Goal: Task Accomplishment & Management: Manage account settings

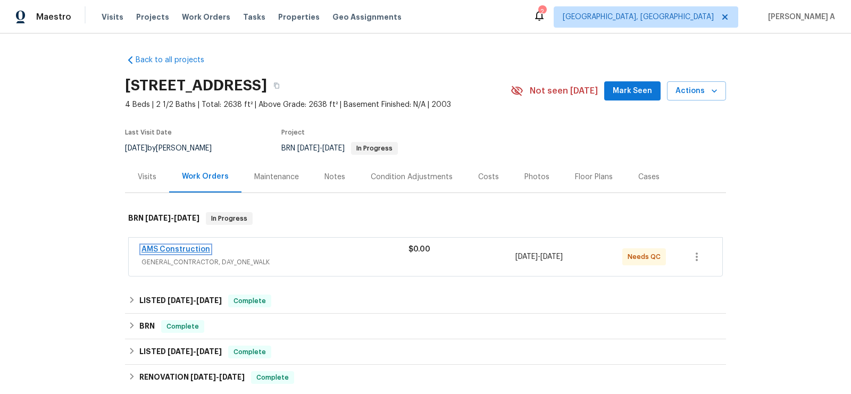
click at [189, 248] on link "AMS Construction" at bounding box center [176, 249] width 69 height 7
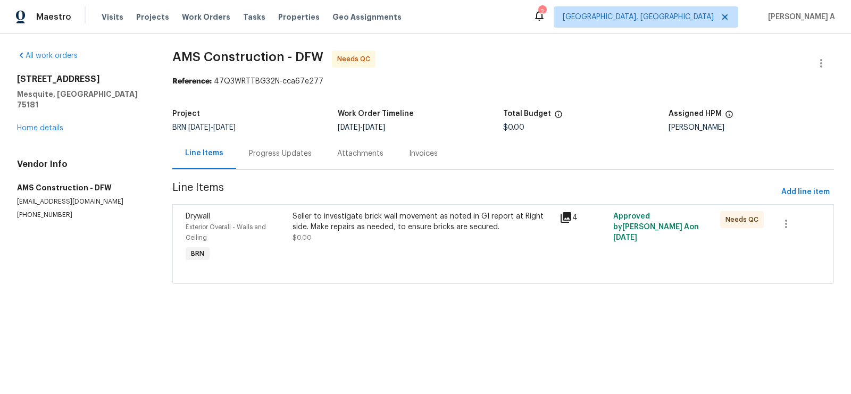
click at [379, 234] on div "Seller to investigate brick wall movement as noted in GI report at Right side. …" at bounding box center [423, 227] width 261 height 32
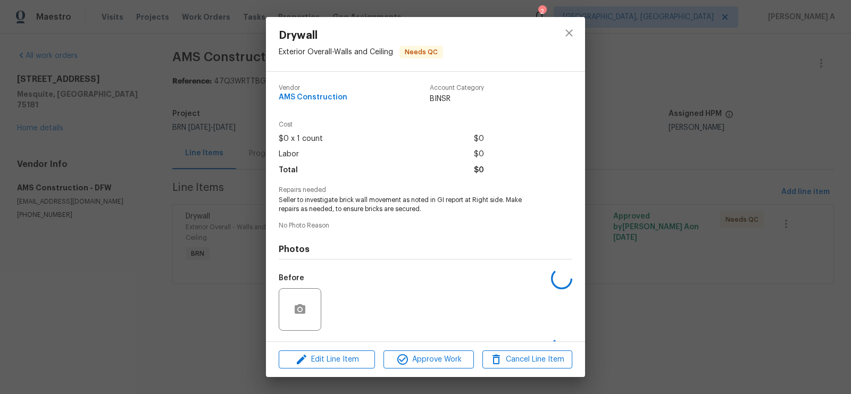
scroll to position [69, 0]
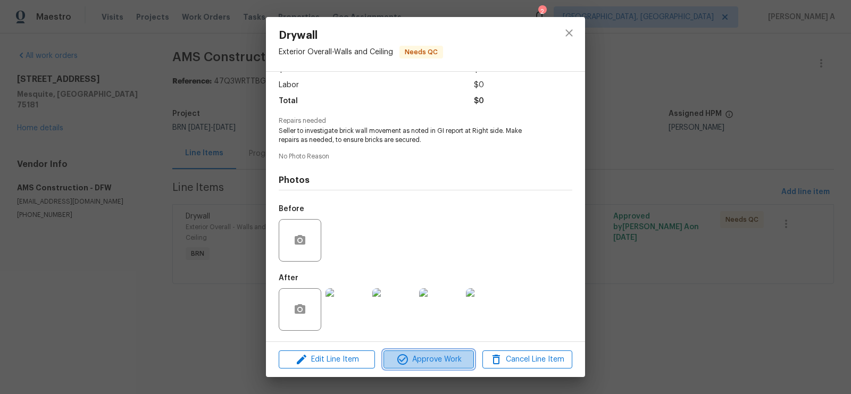
click at [427, 362] on span "Approve Work" at bounding box center [429, 359] width 84 height 13
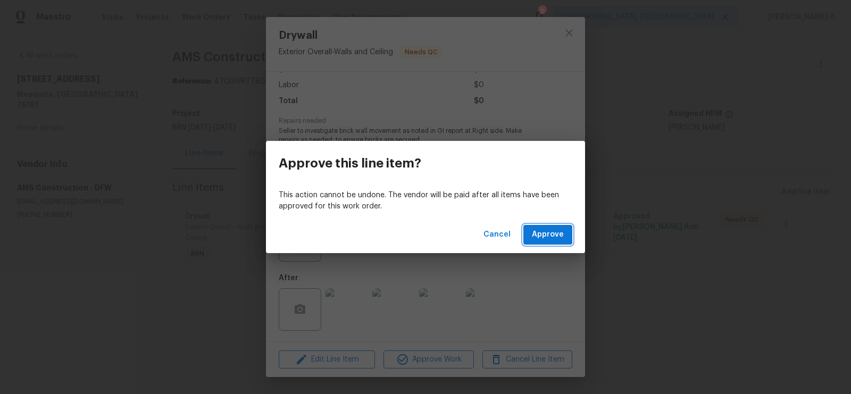
click at [553, 237] on span "Approve" at bounding box center [548, 234] width 32 height 13
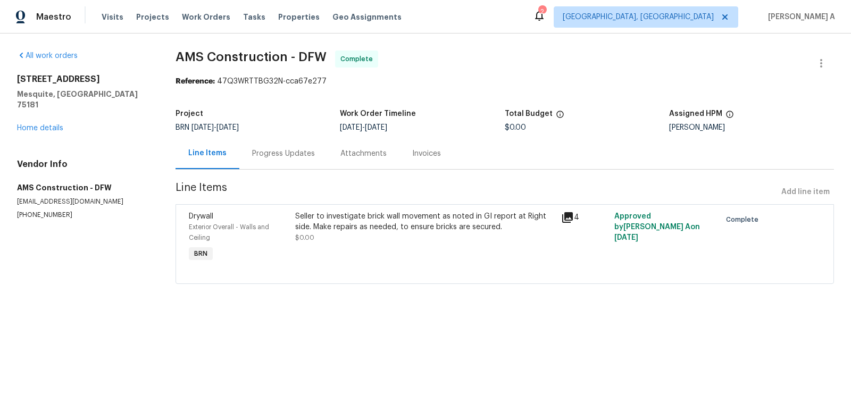
click at [276, 152] on div "Progress Updates" at bounding box center [283, 153] width 63 height 11
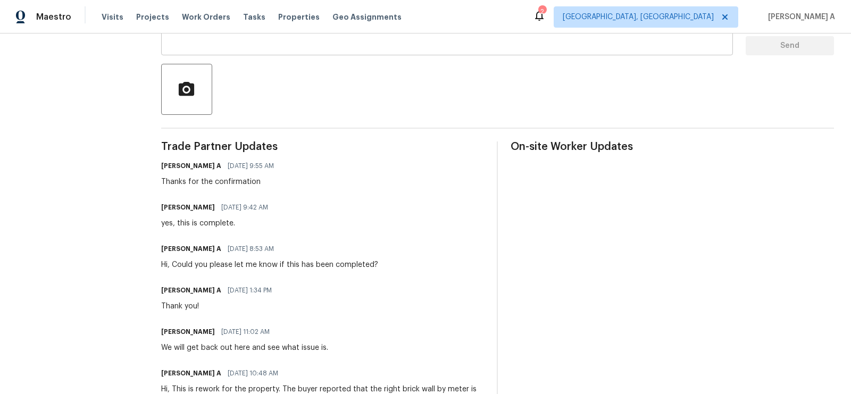
scroll to position [271, 0]
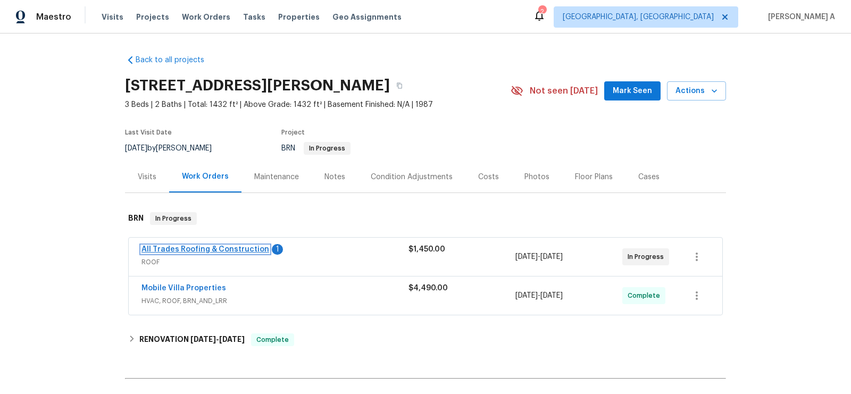
click at [232, 248] on link "All Trades Roofing & Construction" at bounding box center [206, 249] width 128 height 7
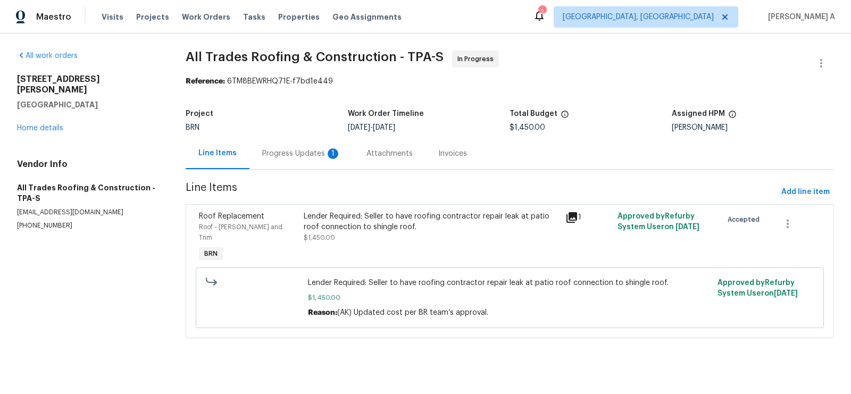
click at [314, 157] on div "Progress Updates 1" at bounding box center [301, 153] width 79 height 11
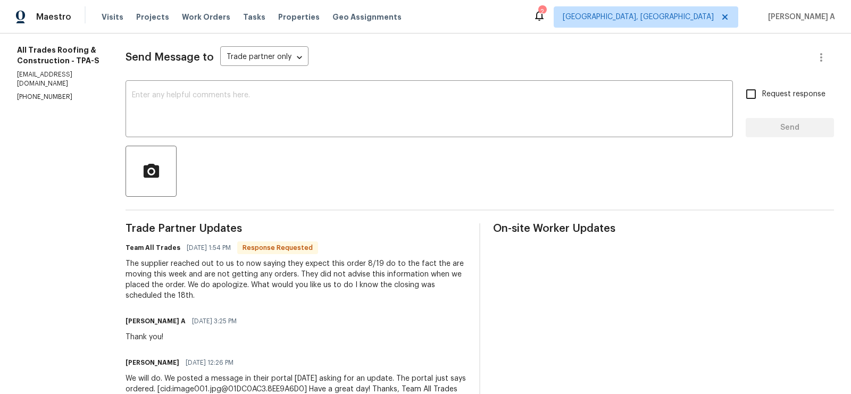
scroll to position [133, 0]
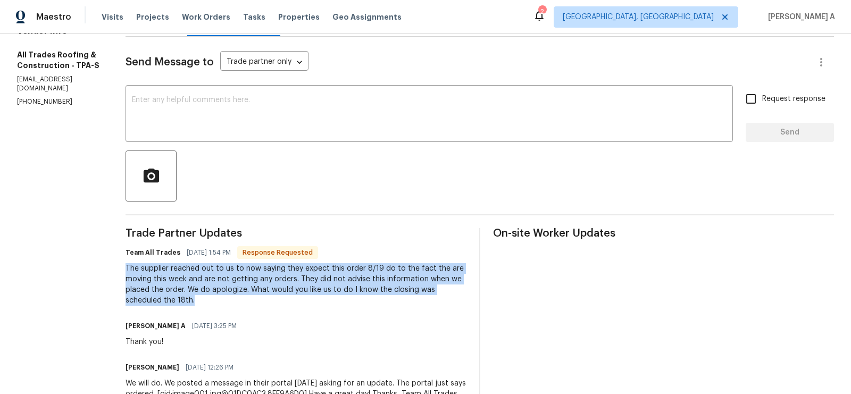
drag, startPoint x: 107, startPoint y: 266, endPoint x: 171, endPoint y: 296, distance: 71.2
copy div "The supplier reached out to us to now saying they expect this order 8/19 do to …"
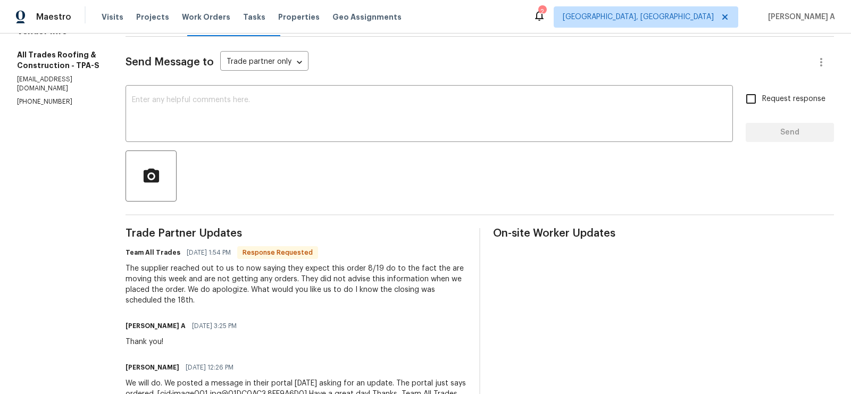
click at [370, 269] on div "The supplier reached out to us to now saying they expect this order 8/19 do to …" at bounding box center [296, 284] width 341 height 43
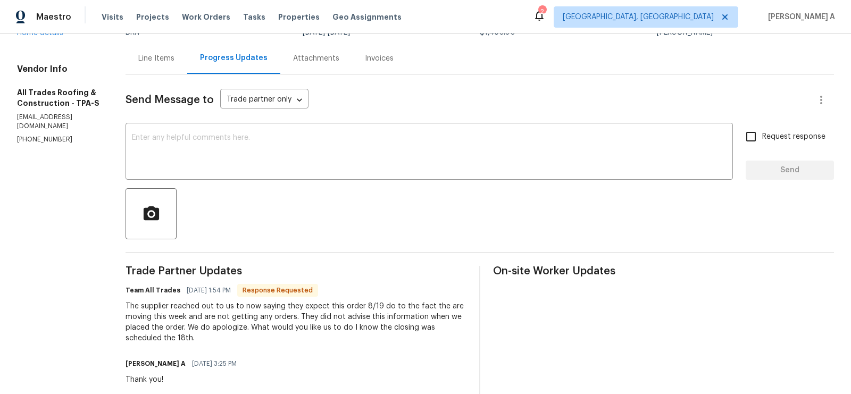
scroll to position [74, 0]
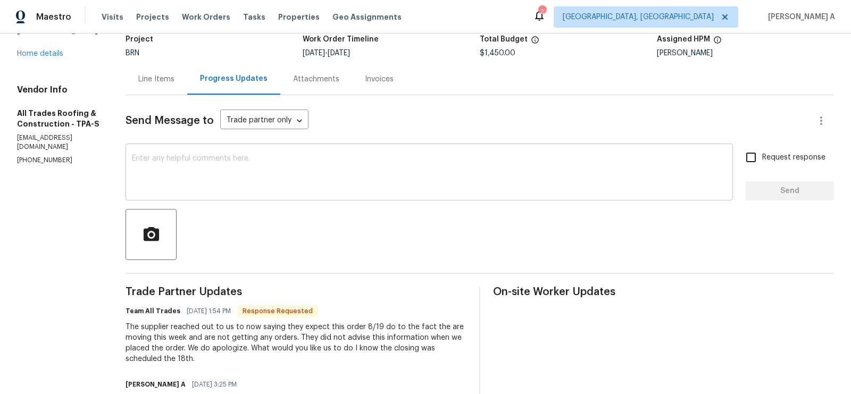
click at [185, 181] on textarea at bounding box center [429, 173] width 595 height 37
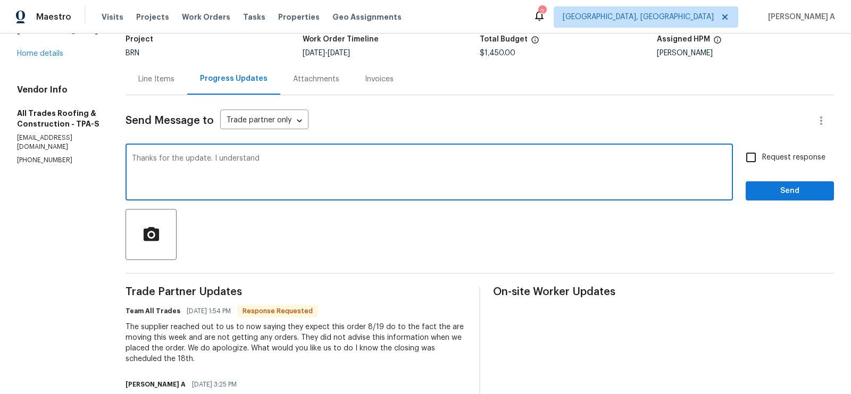
click at [0, 0] on qb-div "Add Punctuation understand ." at bounding box center [0, 0] width 0 height 0
drag, startPoint x: 255, startPoint y: 162, endPoint x: 202, endPoint y: 160, distance: 53.3
click at [202, 160] on textarea "Thanks for the update. I understand." at bounding box center [429, 173] width 595 height 37
click at [126, 157] on div "Thanks for the update. x ​" at bounding box center [430, 173] width 608 height 54
click at [132, 156] on textarea "Thanks for the update." at bounding box center [429, 173] width 595 height 37
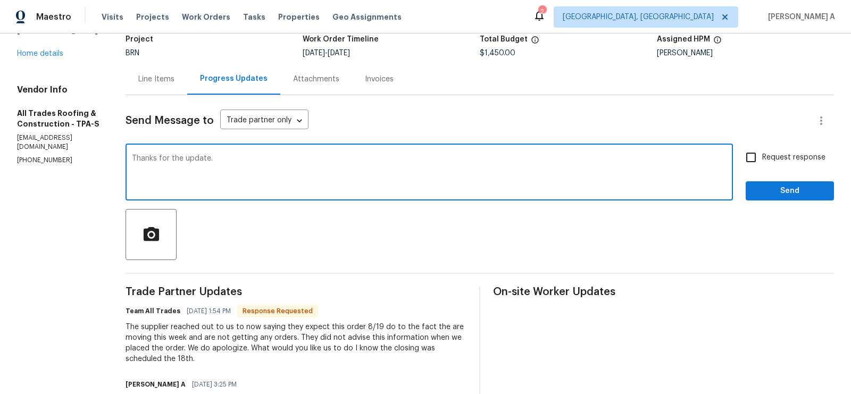
paste textarea "I understand."
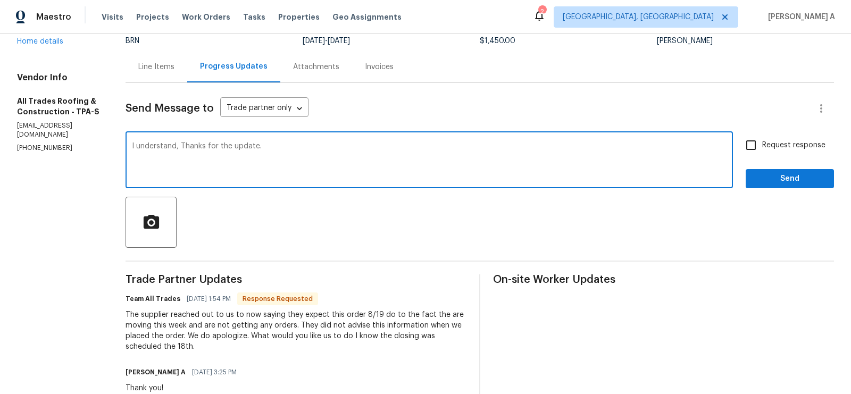
scroll to position [84, 0]
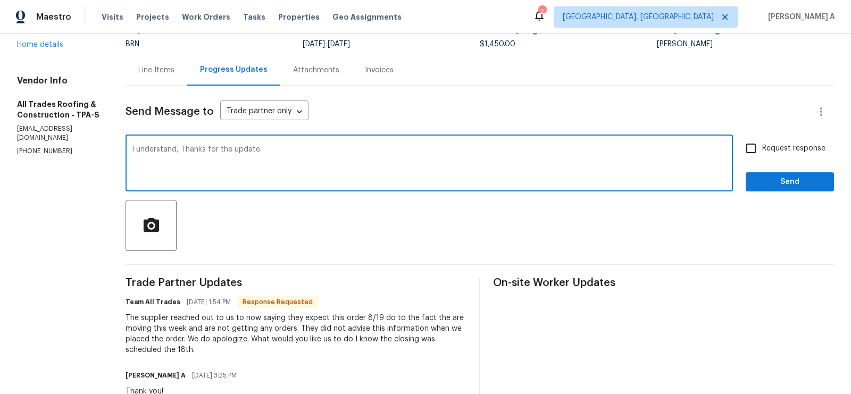
click at [0, 0] on span "Replace with" at bounding box center [0, 0] width 0 height 0
click at [132, 146] on textarea "I understand. Thanks for the update." at bounding box center [429, 164] width 595 height 37
click at [199, 147] on textarea "I totally understand. Thanks for the update." at bounding box center [429, 164] width 595 height 37
click at [286, 155] on textarea "I totally understand. Thanks for the update." at bounding box center [429, 164] width 595 height 37
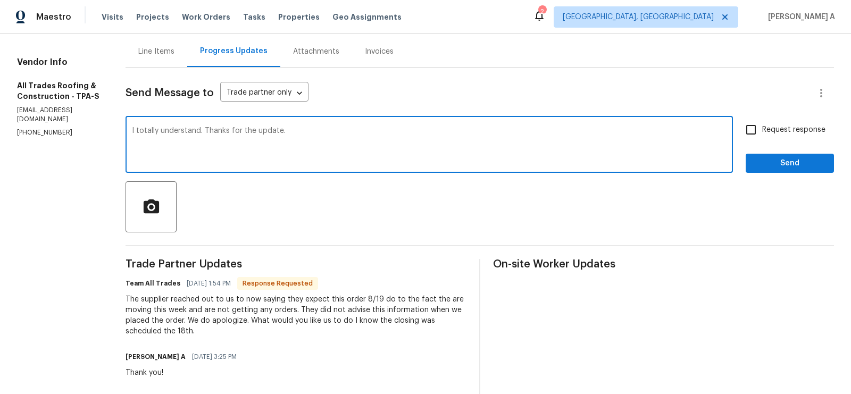
scroll to position [101, 0]
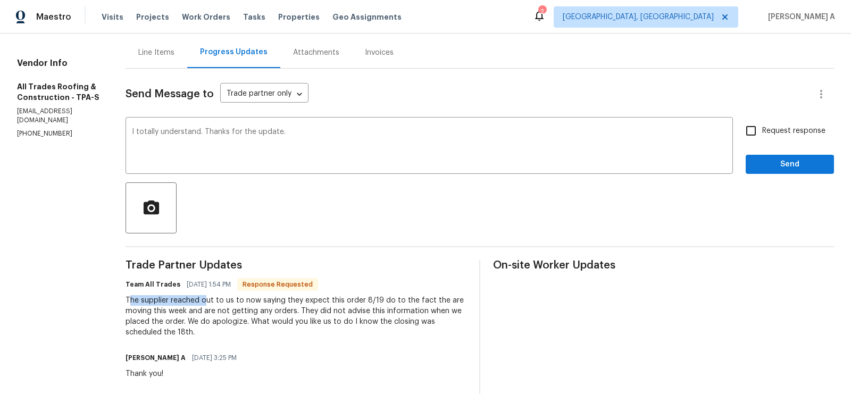
drag, startPoint x: 122, startPoint y: 302, endPoint x: 197, endPoint y: 296, distance: 74.7
click at [197, 296] on div "The supplier reached out to us to now saying they expect this order 8/19 do to …" at bounding box center [296, 316] width 341 height 43
click at [259, 312] on div "The supplier reached out to us to now saying they expect this order 8/19 do to …" at bounding box center [296, 316] width 341 height 43
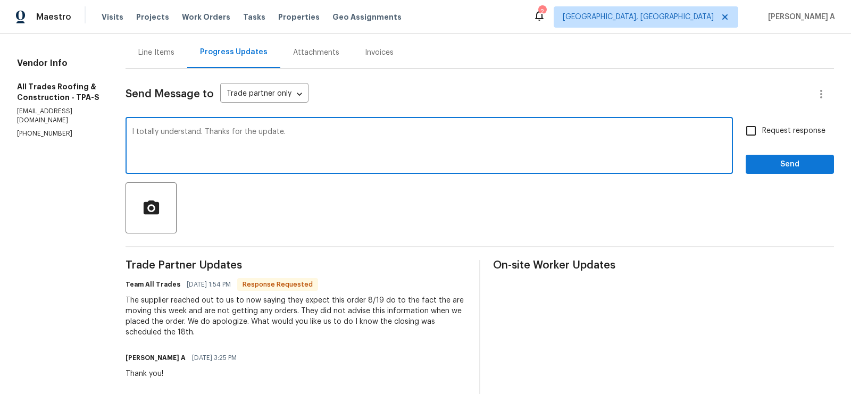
drag, startPoint x: 297, startPoint y: 135, endPoint x: 269, endPoint y: 133, distance: 28.2
click at [269, 133] on textarea "I totally understand. Thanks for the update." at bounding box center [429, 146] width 595 height 37
click at [269, 131] on textarea "I totally understand. Thanks for the update." at bounding box center [429, 146] width 595 height 37
click at [289, 135] on textarea "I totally understand. Thanks for the update." at bounding box center [429, 146] width 595 height 37
click at [529, 132] on textarea "I totally understand. Thanks for the update. May I know if we receive the mater…" at bounding box center [429, 146] width 595 height 37
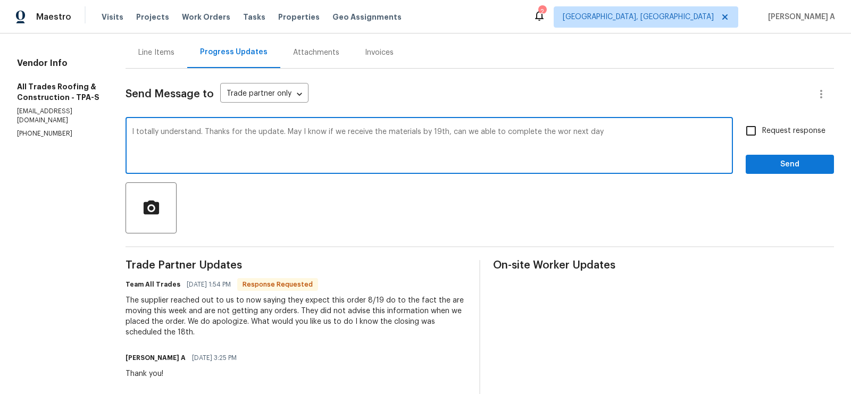
type textarea "I totally understand. Thanks for the update. May I know if we receive the mater…"
click at [529, 132] on textarea "I totally understand. Thanks for the update. May I know if we receive the mater…" at bounding box center [429, 146] width 595 height 37
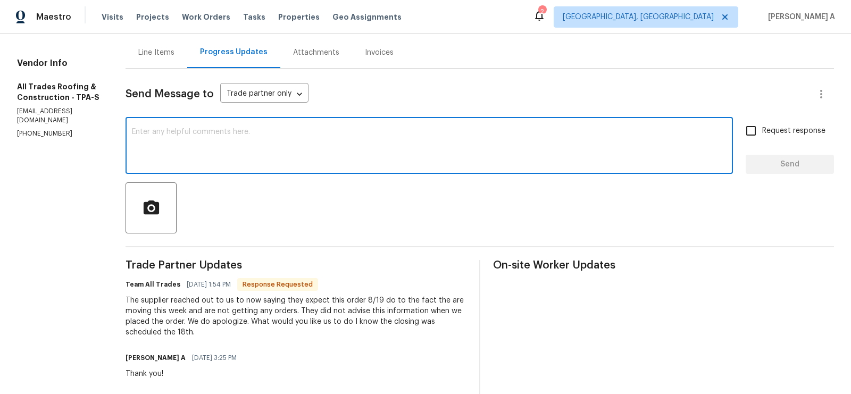
paste textarea "I understand. Thanks for the update. May I know, if we receive the materials by…"
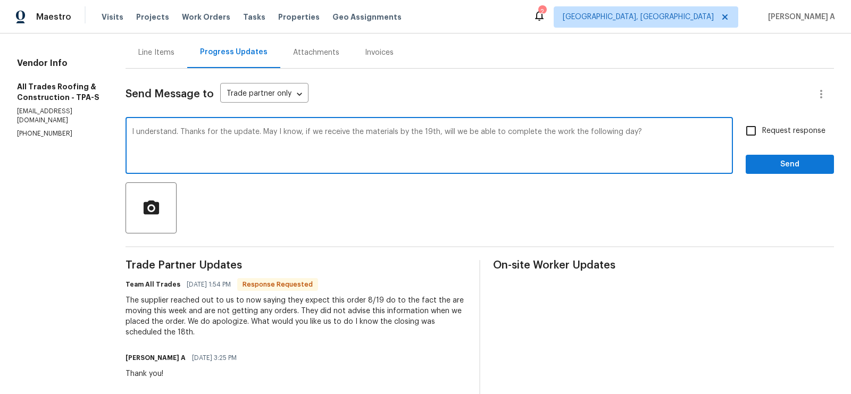
type textarea "I understand. Thanks for the update. May I know, if we receive the materials by…"
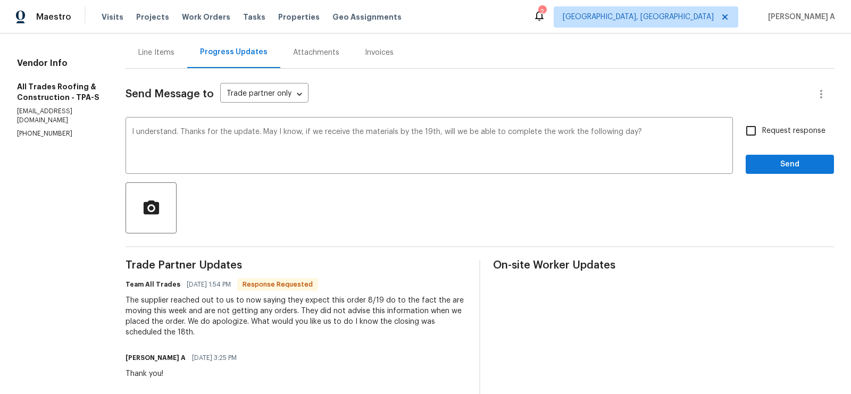
click at [763, 131] on span "Request response" at bounding box center [793, 131] width 63 height 11
click at [762, 131] on input "Request response" at bounding box center [751, 131] width 22 height 22
checkbox input "true"
click at [785, 167] on span "Send" at bounding box center [789, 164] width 71 height 13
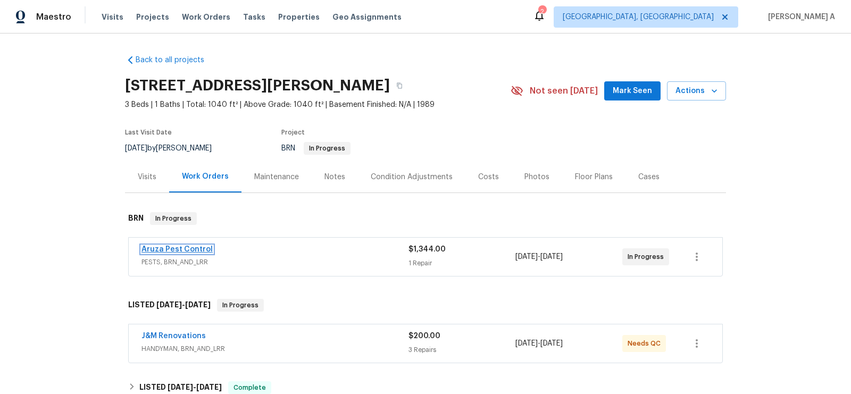
click at [193, 246] on link "Aruza Pest Control" at bounding box center [177, 249] width 71 height 7
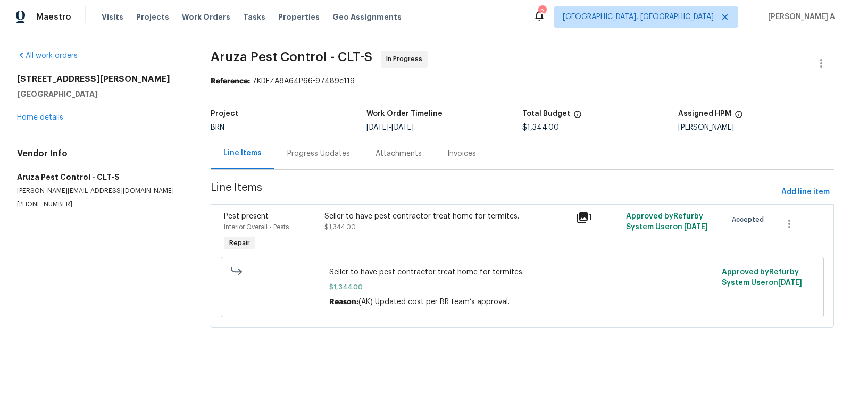
click at [286, 146] on div "Progress Updates" at bounding box center [319, 153] width 88 height 31
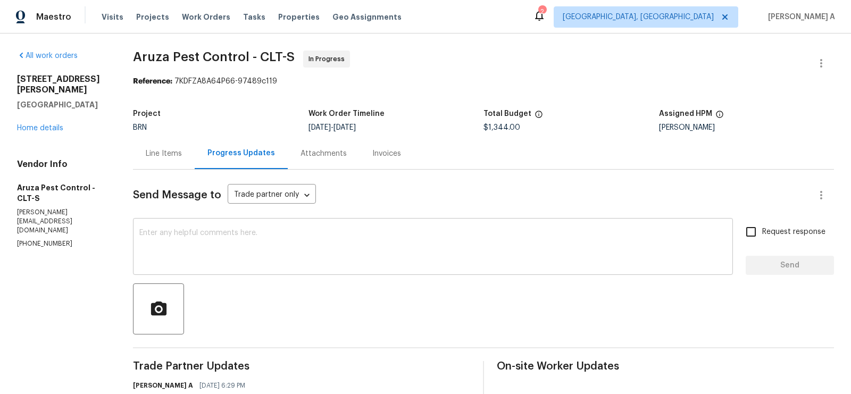
scroll to position [105, 0]
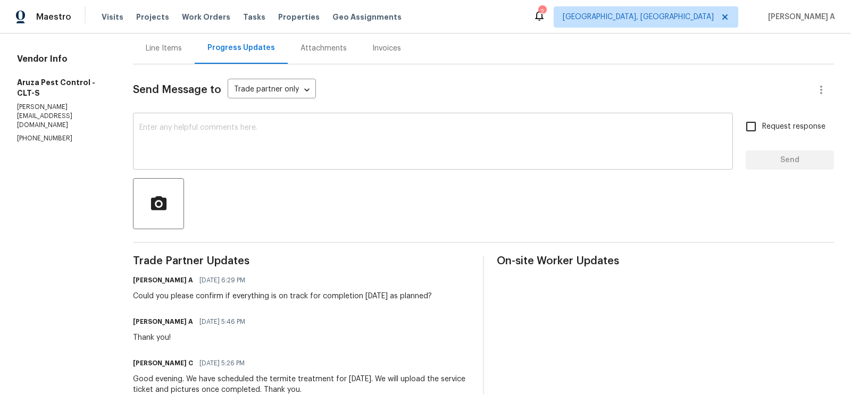
click at [303, 161] on div "x ​" at bounding box center [433, 142] width 600 height 54
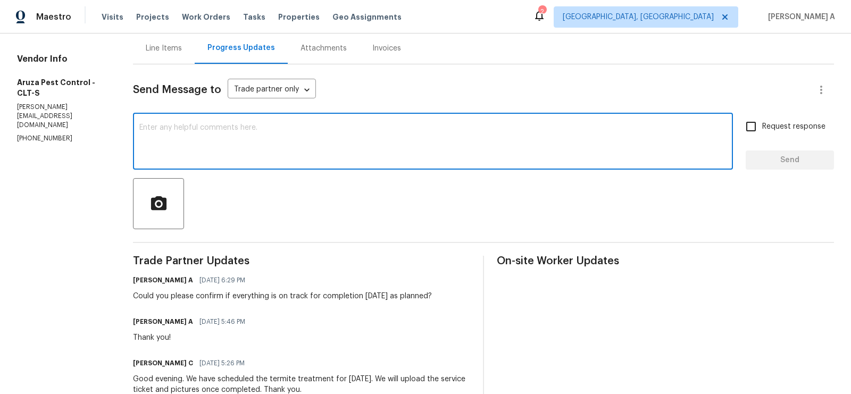
click at [276, 141] on textarea at bounding box center [432, 142] width 587 height 37
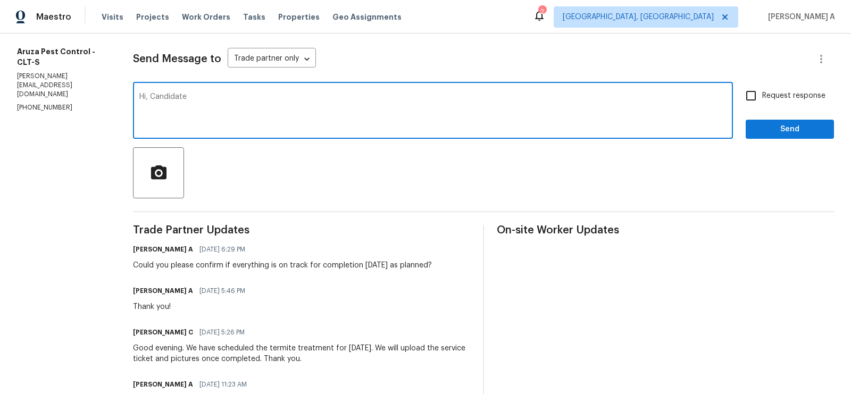
scroll to position [154, 0]
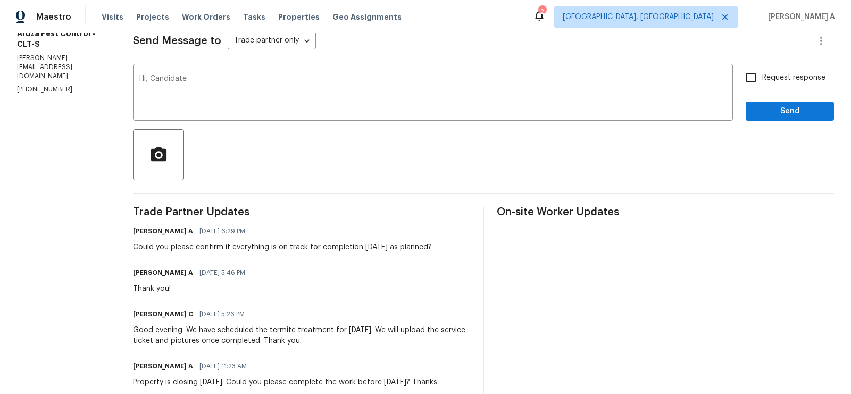
click at [156, 316] on h6 "Robbi C" at bounding box center [163, 314] width 60 height 11
click at [150, 316] on h6 "Robbi C" at bounding box center [163, 314] width 60 height 11
copy h6 "Robbi"
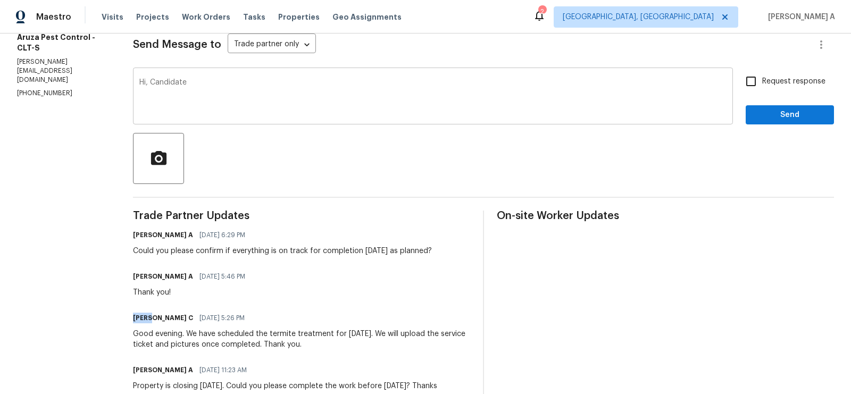
scroll to position [52, 0]
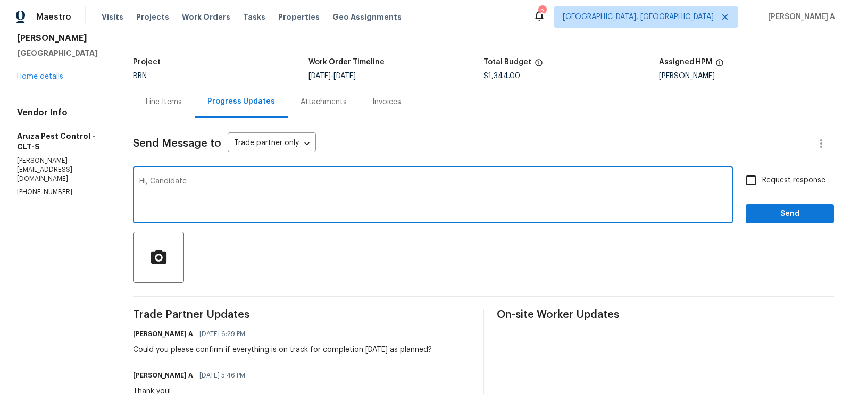
drag, startPoint x: 152, startPoint y: 178, endPoint x: 267, endPoint y: 178, distance: 114.9
click at [267, 178] on textarea "Hi, Candidate" at bounding box center [432, 196] width 587 height 37
paste textarea "Robbi"
click at [148, 180] on textarea "Hi, Robbi" at bounding box center [432, 196] width 587 height 37
click at [184, 183] on textarea "Hi Robbi" at bounding box center [432, 196] width 587 height 37
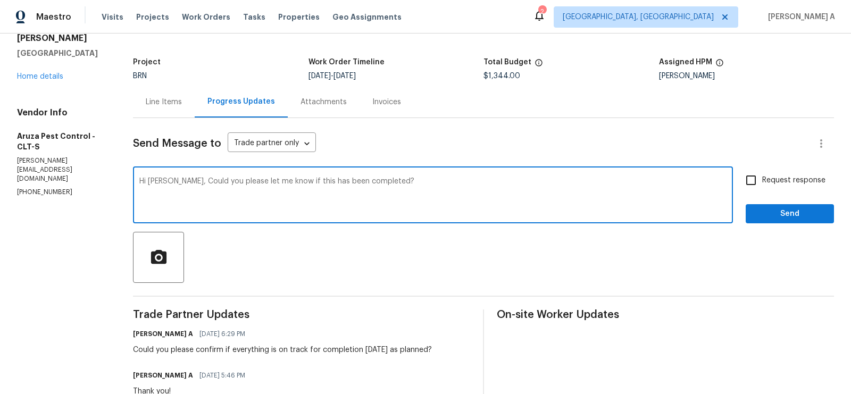
type textarea "Hi Robbi, Could you please let me know if this has been completed?"
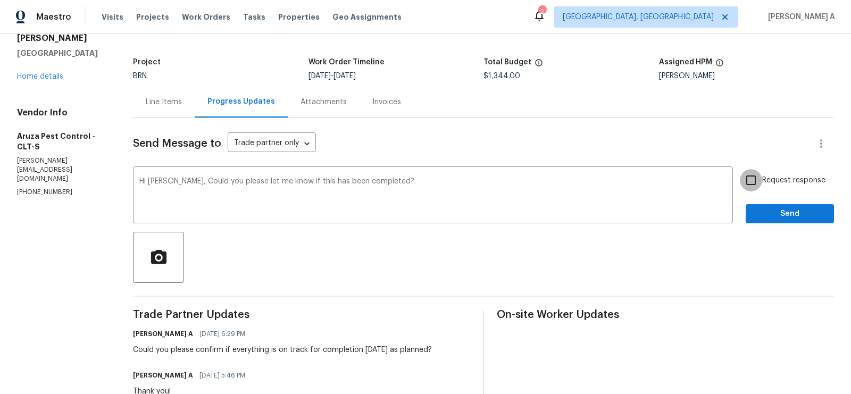
click at [762, 182] on input "Request response" at bounding box center [751, 180] width 22 height 22
checkbox input "true"
click at [787, 217] on span "Send" at bounding box center [789, 214] width 71 height 13
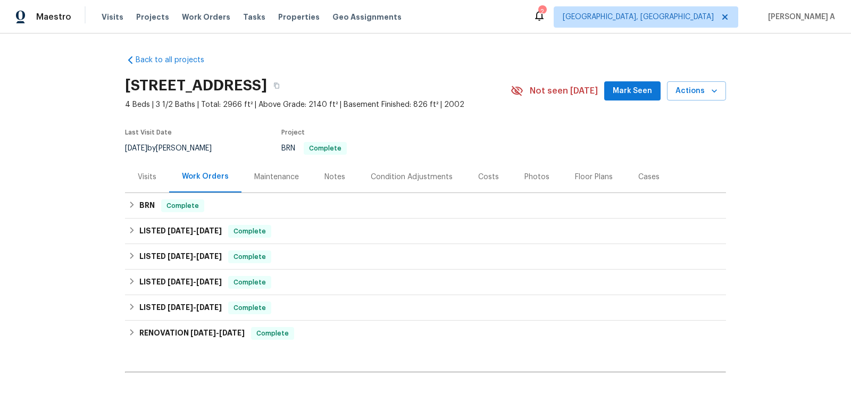
scroll to position [114, 0]
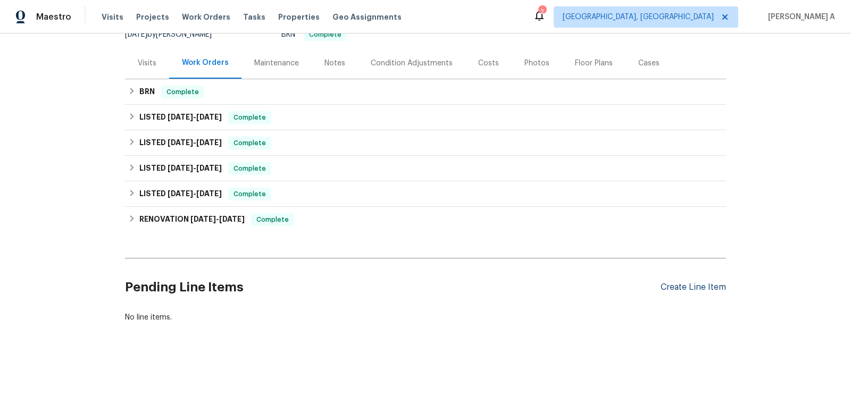
click at [710, 285] on div "Create Line Item" at bounding box center [693, 288] width 65 height 10
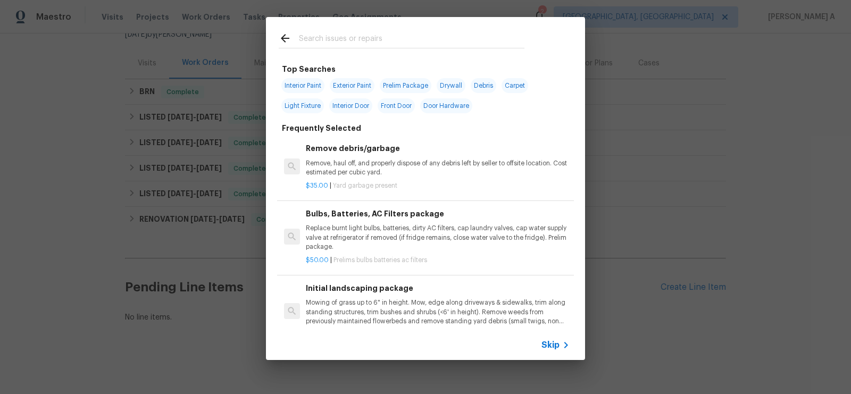
click at [552, 344] on span "Skip" at bounding box center [551, 345] width 18 height 11
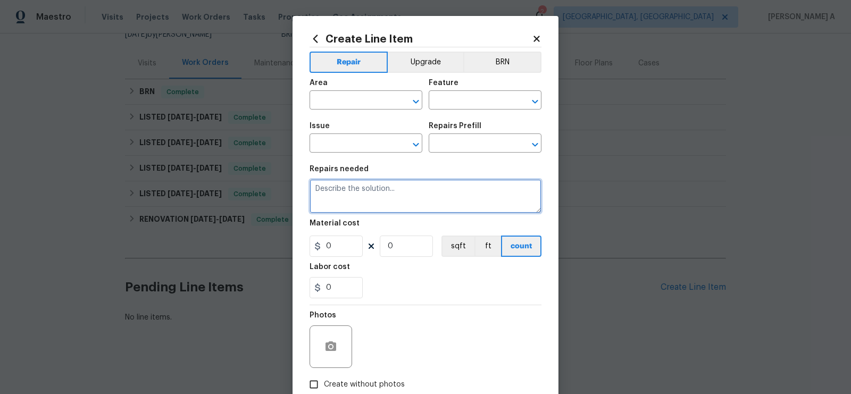
click at [375, 195] on textarea at bounding box center [426, 196] width 232 height 34
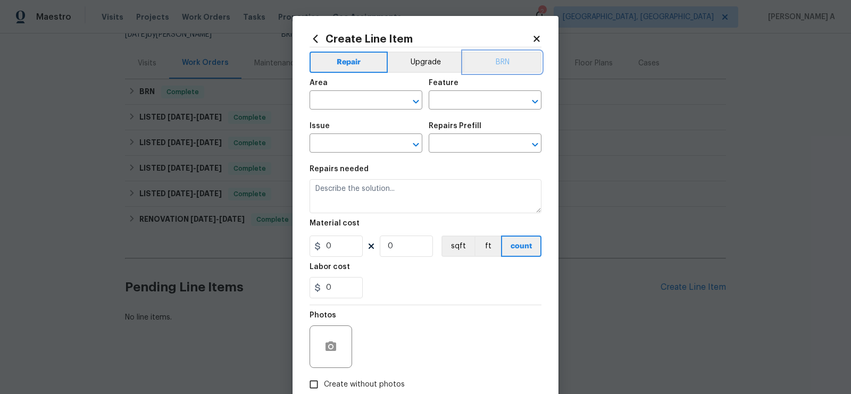
click at [497, 69] on button "BRN" at bounding box center [502, 62] width 78 height 21
click at [339, 96] on input "text" at bounding box center [351, 101] width 83 height 16
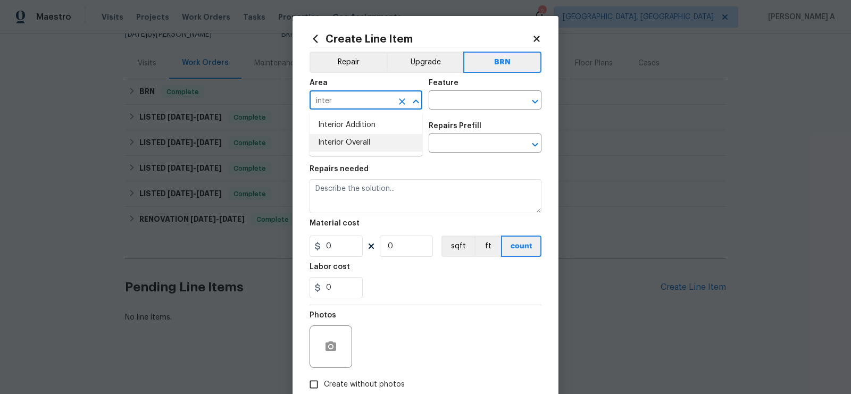
click at [352, 144] on li "Interior Overall" at bounding box center [366, 143] width 113 height 18
type input "Interior Overall"
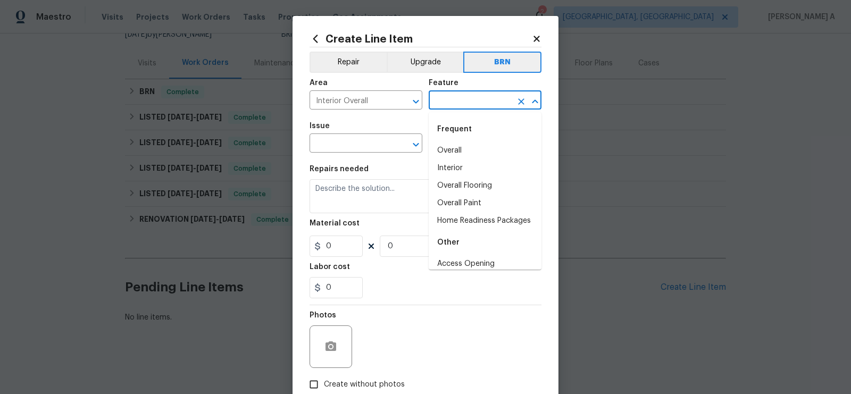
click at [455, 101] on input "text" at bounding box center [470, 101] width 83 height 16
type input "p"
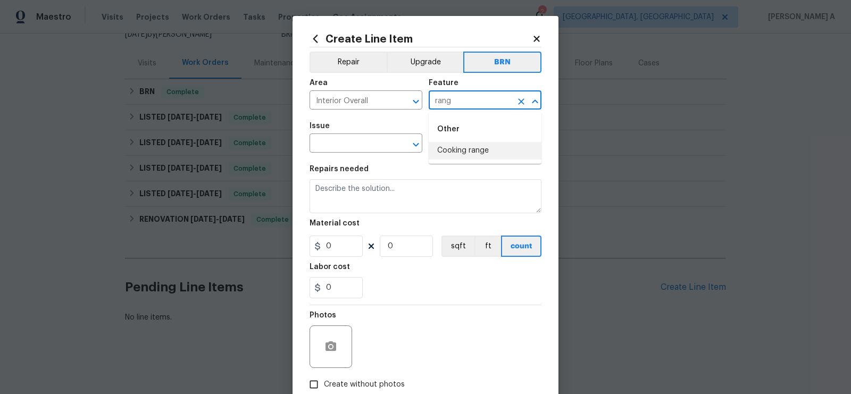
click at [484, 157] on li "Cooking range" at bounding box center [485, 151] width 113 height 18
type input "Cooking range"
click at [354, 160] on section "Repairs needed Material cost 0 0 sqft ft count Labor cost 0" at bounding box center [426, 232] width 232 height 146
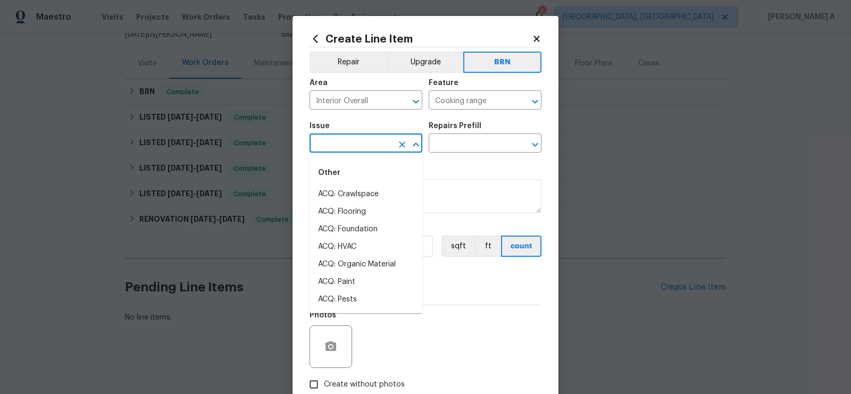
click at [353, 153] on body "Maestro Visits Projects Work Orders Tasks Properties Geo Assignments 2 Albuquer…" at bounding box center [425, 197] width 851 height 394
click at [339, 214] on li "Appliances" at bounding box center [366, 212] width 113 height 18
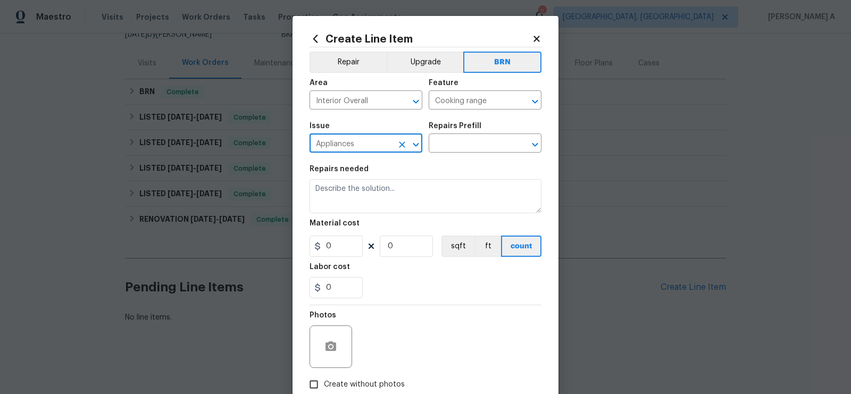
type input "Appliances"
click at [478, 134] on div "Repairs Prefill" at bounding box center [485, 129] width 113 height 14
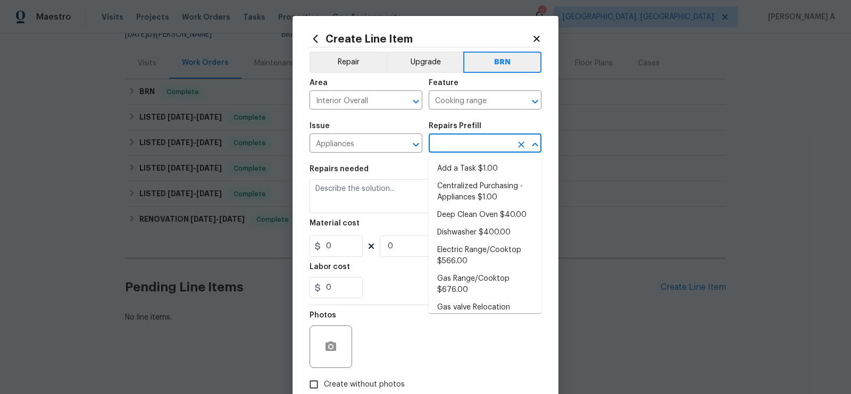
click at [478, 144] on input "text" at bounding box center [470, 144] width 83 height 16
click at [477, 167] on li "Add a Task $1.00" at bounding box center [485, 169] width 113 height 18
type input "Appliances"
type input "Add a Task $1.00"
type textarea "HPM to detail"
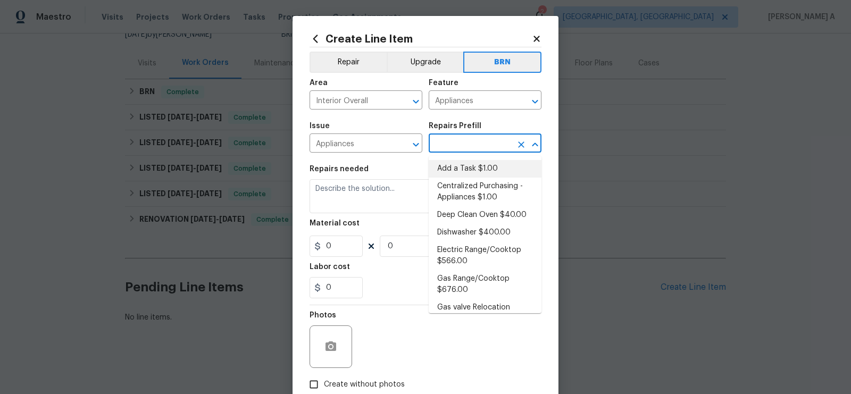
type input "1"
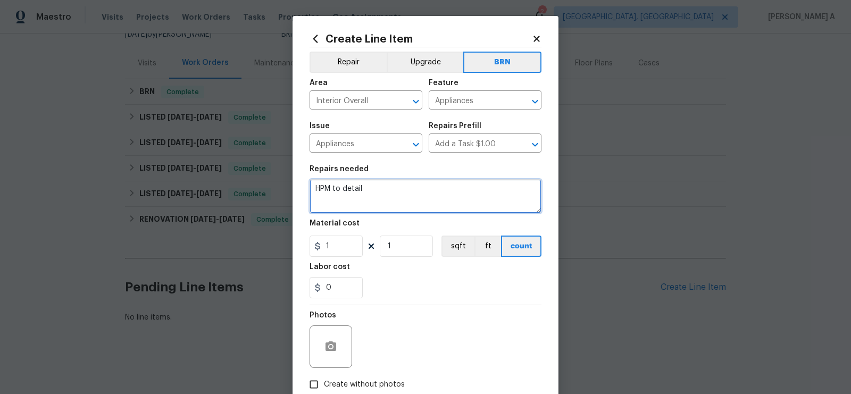
click at [424, 209] on textarea "HPM to detail" at bounding box center [426, 196] width 232 height 34
paste textarea "Seller have qualified vendor service existing range ensure proper operation of …"
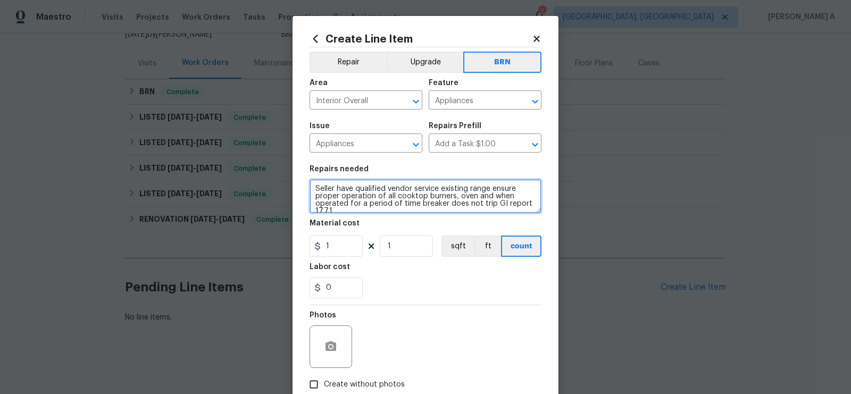
scroll to position [10, 0]
type textarea "Seller have qualified vendor service existing range ensure proper operation of …"
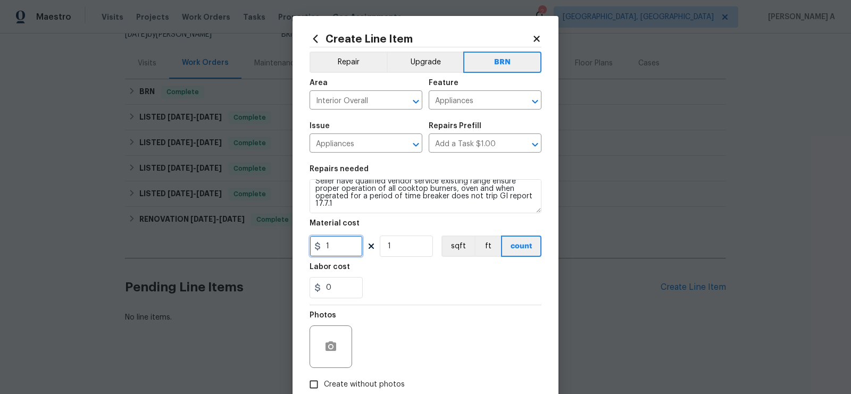
drag, startPoint x: 343, startPoint y: 248, endPoint x: 285, endPoint y: 248, distance: 58.0
click at [284, 248] on div "Create Line Item Repair Upgrade BRN Area Interior Overall ​ Feature Appliances …" at bounding box center [425, 197] width 851 height 394
type input "0"
click at [385, 278] on div "0" at bounding box center [426, 287] width 232 height 21
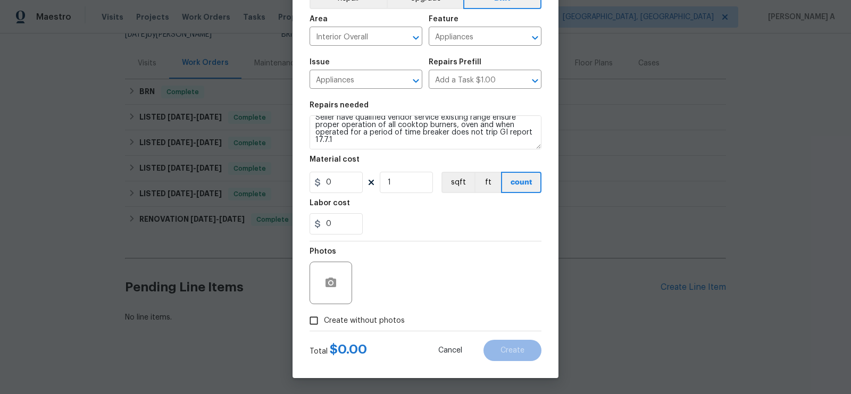
click at [309, 333] on div "Create Line Item Repair Upgrade BRN Area Interior Overall ​ Feature Appliances …" at bounding box center [426, 165] width 266 height 426
click at [314, 327] on input "Create without photos" at bounding box center [314, 321] width 20 height 20
checkbox input "true"
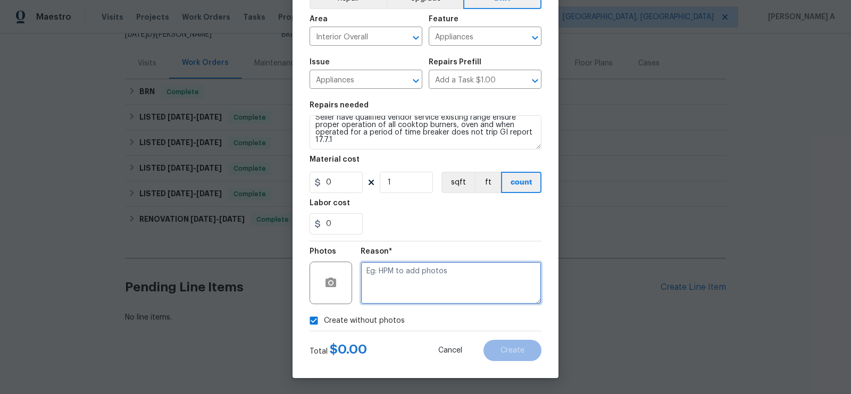
click at [409, 286] on textarea at bounding box center [451, 283] width 181 height 43
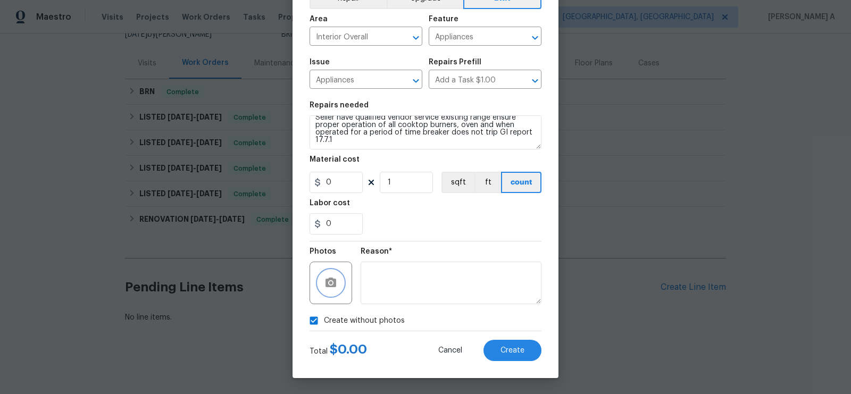
click at [332, 283] on circle "button" at bounding box center [330, 282] width 3 height 3
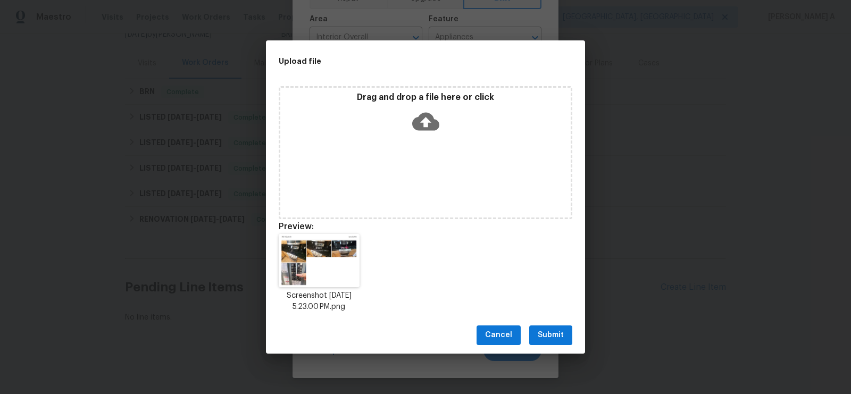
click at [426, 117] on icon at bounding box center [425, 121] width 27 height 27
click at [570, 333] on button "Submit" at bounding box center [550, 336] width 43 height 20
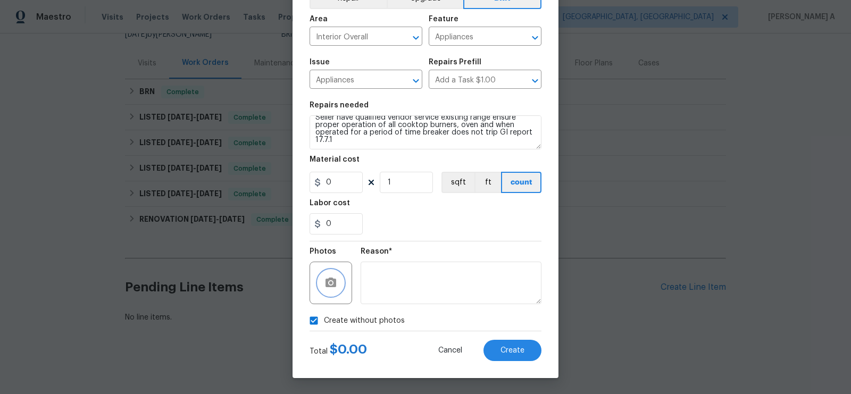
checkbox input "false"
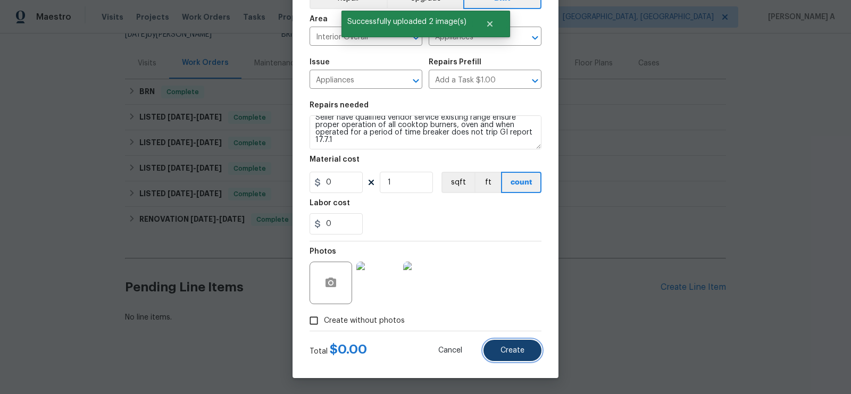
click at [526, 351] on button "Create" at bounding box center [513, 350] width 58 height 21
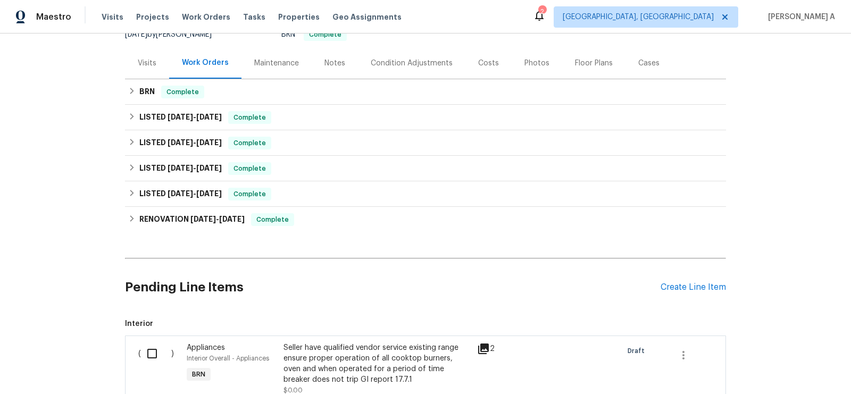
scroll to position [256, 0]
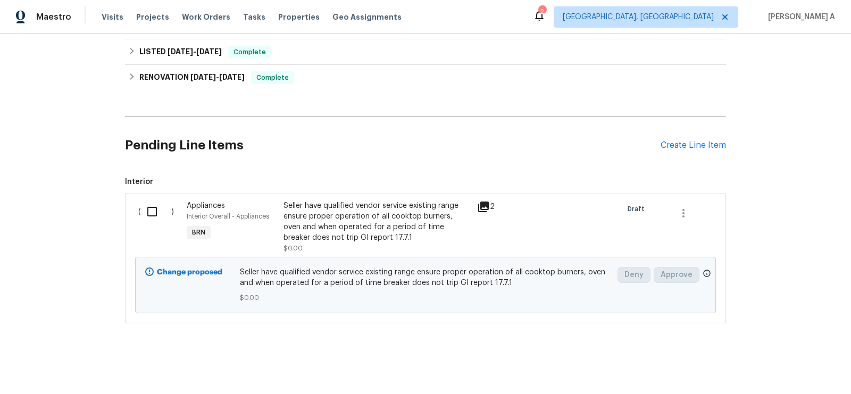
click at [156, 212] on input "checkbox" at bounding box center [156, 212] width 30 height 22
checkbox input "true"
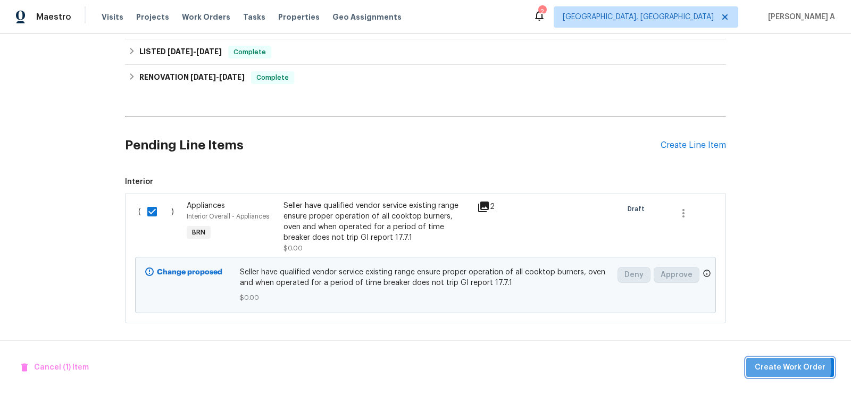
click at [792, 368] on span "Create Work Order" at bounding box center [790, 367] width 71 height 13
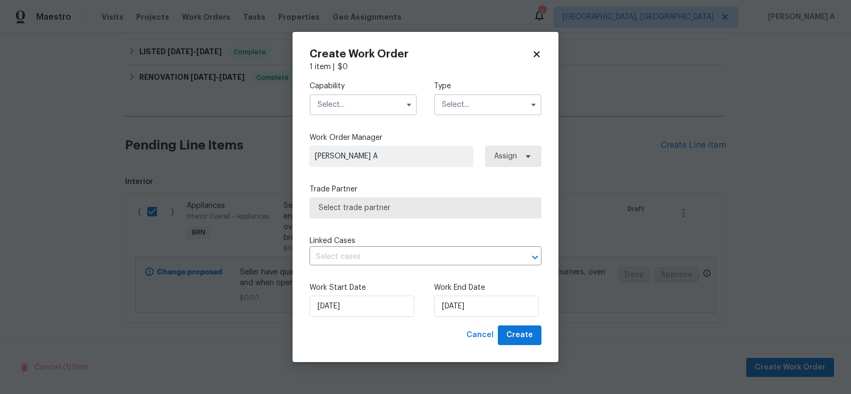
click at [360, 113] on input "text" at bounding box center [363, 104] width 107 height 21
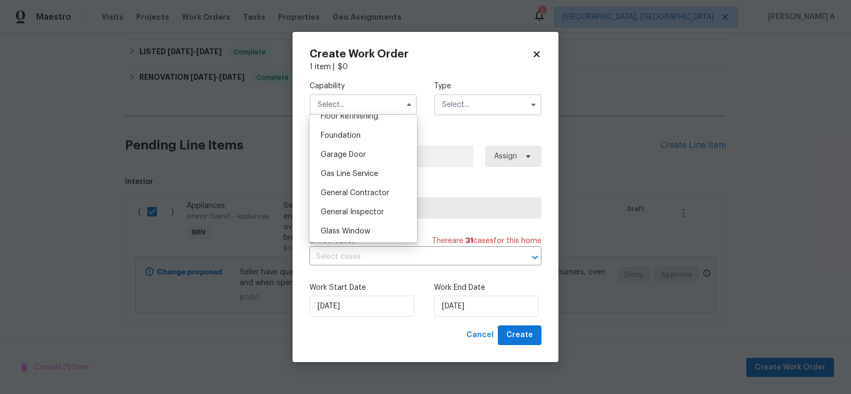
scroll to position [442, 0]
click at [362, 189] on div "General Contractor" at bounding box center [363, 194] width 102 height 19
type input "General Contractor"
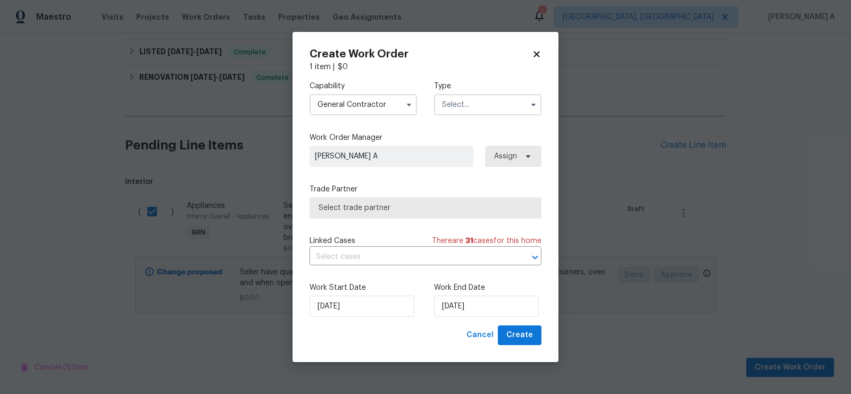
click at [499, 105] on input "text" at bounding box center [487, 104] width 107 height 21
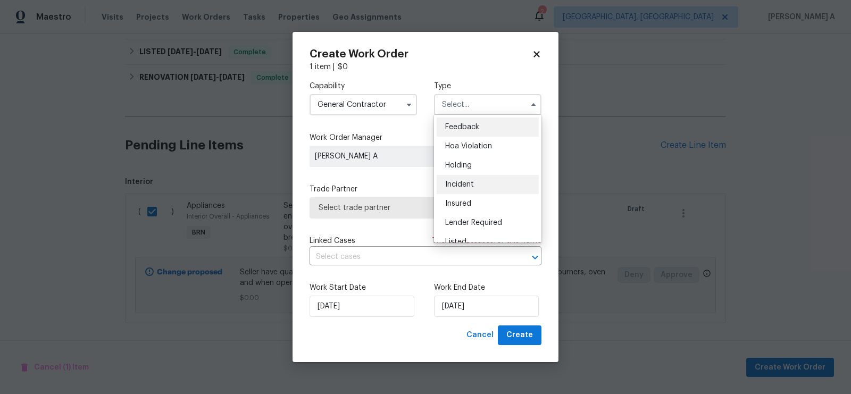
scroll to position [241, 0]
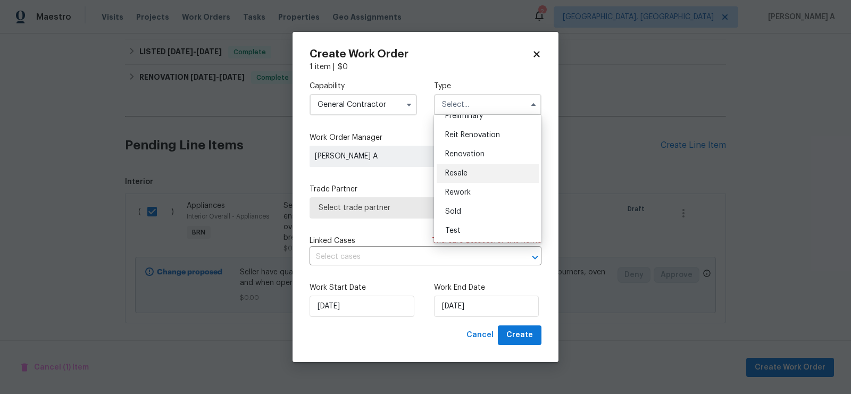
click at [473, 173] on div "Resale" at bounding box center [488, 173] width 102 height 19
type input "Resale"
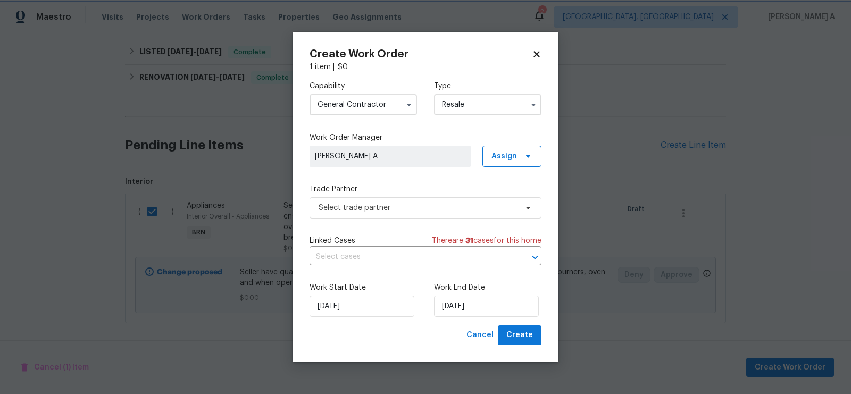
scroll to position [0, 0]
click at [403, 211] on span "Select trade partner" at bounding box center [418, 208] width 198 height 11
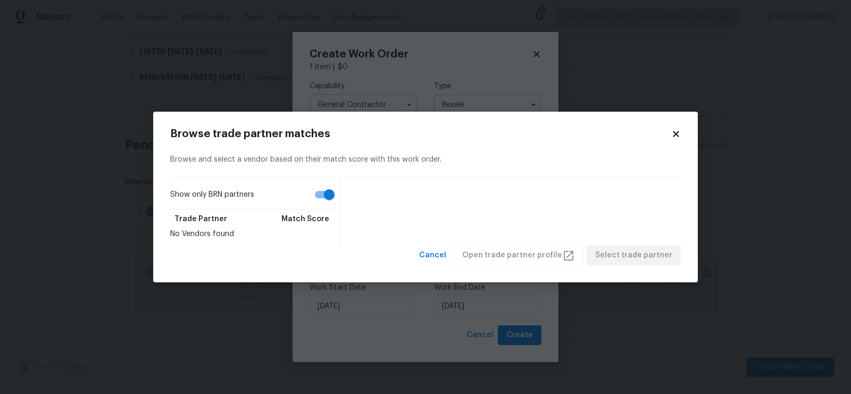
click at [327, 203] on input "Show only BRN partners" at bounding box center [329, 195] width 61 height 20
checkbox input "false"
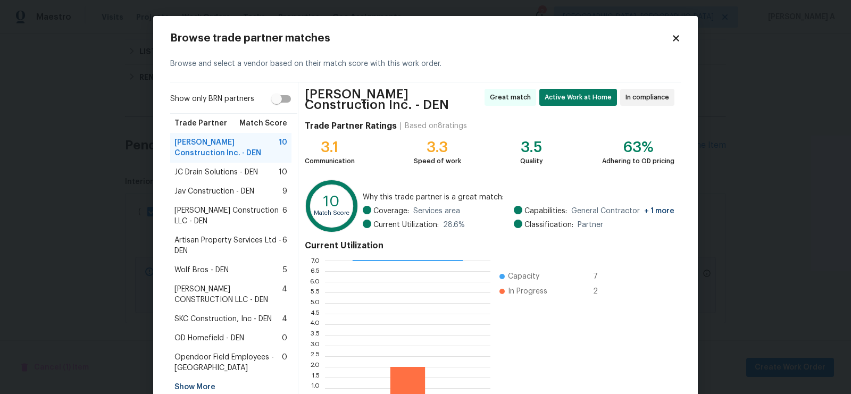
scroll to position [79, 0]
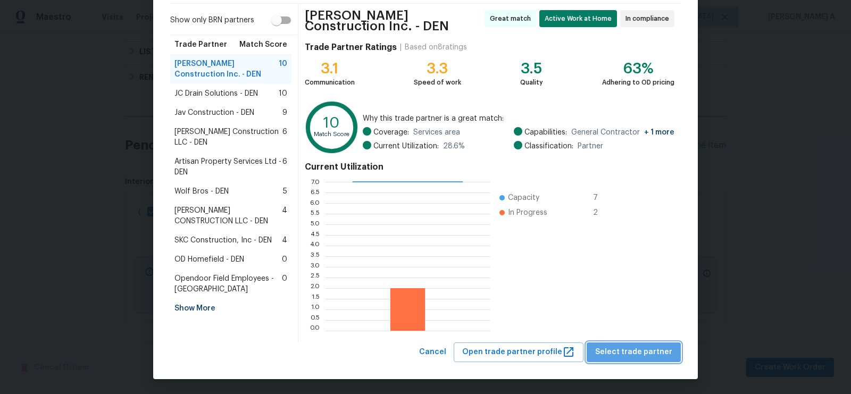
click at [651, 355] on span "Select trade partner" at bounding box center [633, 352] width 77 height 13
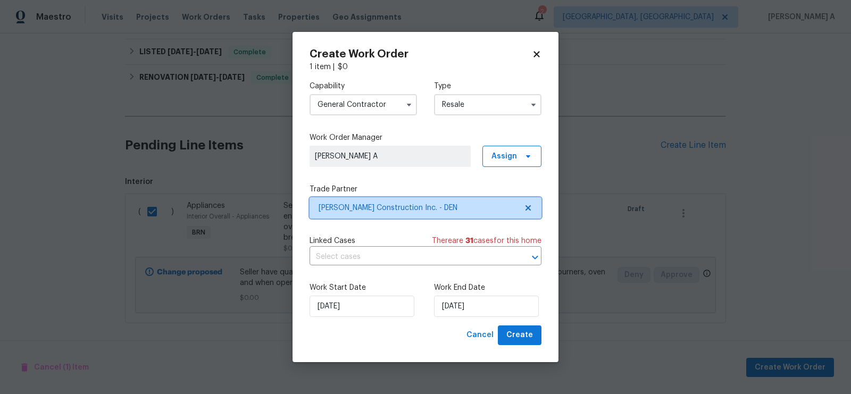
scroll to position [0, 0]
click at [388, 262] on input "text" at bounding box center [411, 257] width 202 height 16
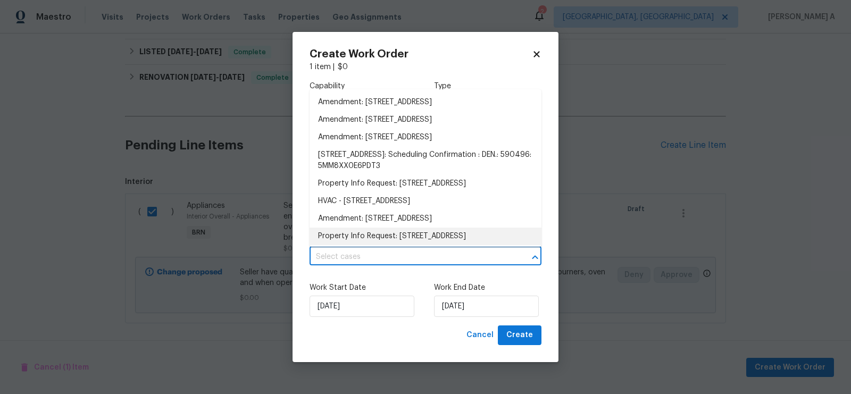
click at [374, 284] on label "Work Start Date" at bounding box center [363, 288] width 107 height 11
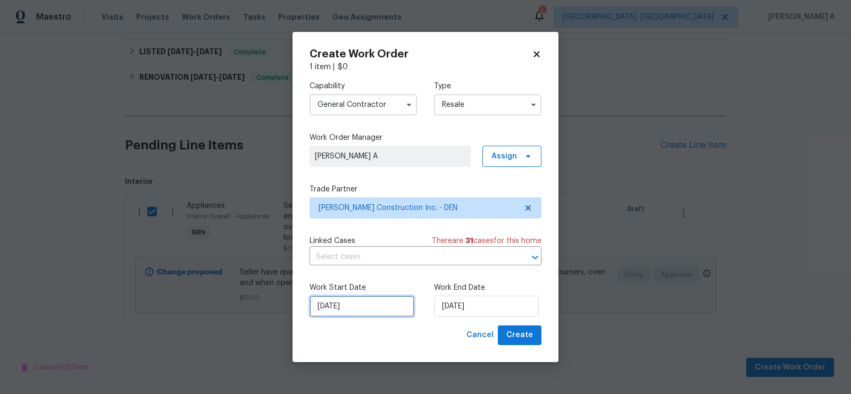
click at [375, 310] on input "[DATE]" at bounding box center [362, 306] width 105 height 21
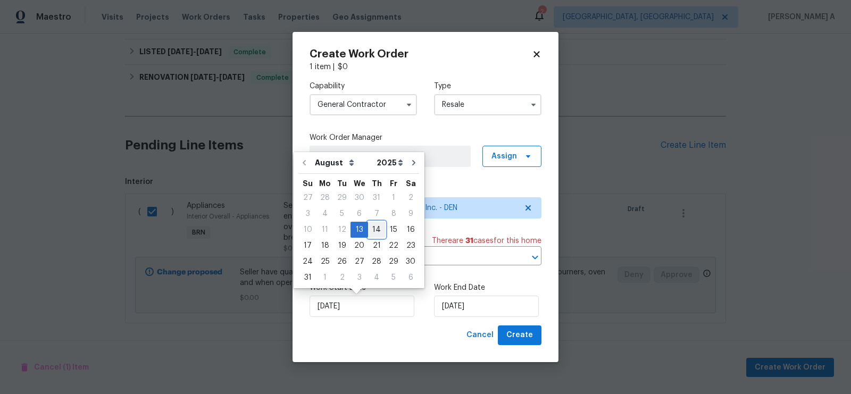
click at [372, 230] on div "14" at bounding box center [376, 229] width 17 height 15
type input "[DATE]"
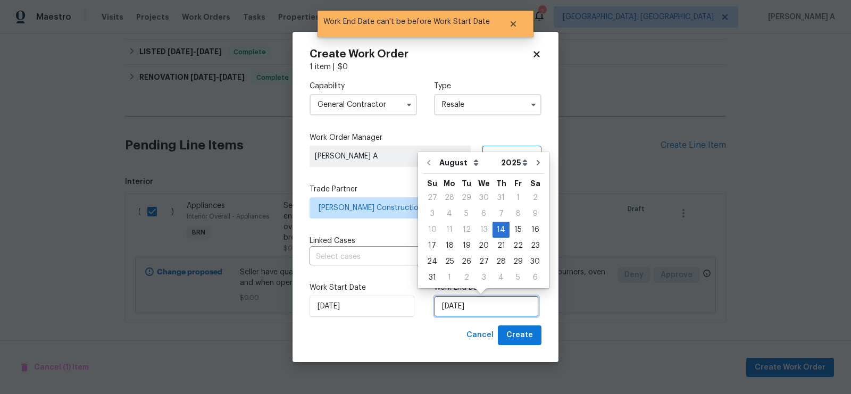
click at [466, 309] on input "[DATE]" at bounding box center [486, 306] width 105 height 21
click at [512, 226] on div "15" at bounding box center [518, 229] width 17 height 15
type input "[DATE]"
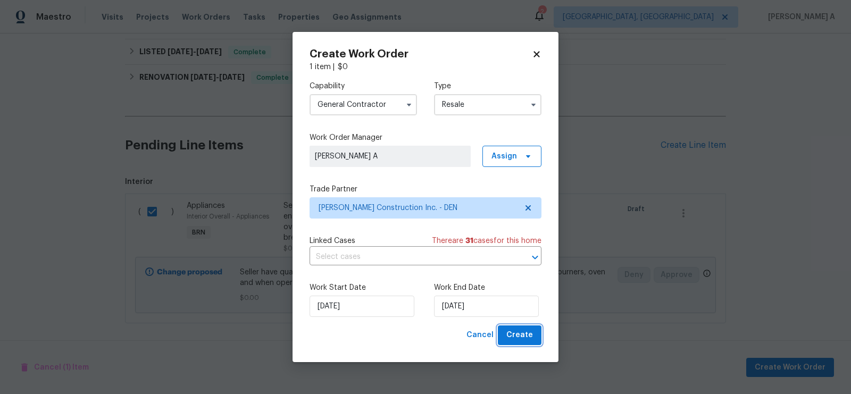
click at [522, 338] on span "Create" at bounding box center [520, 335] width 27 height 13
checkbox input "false"
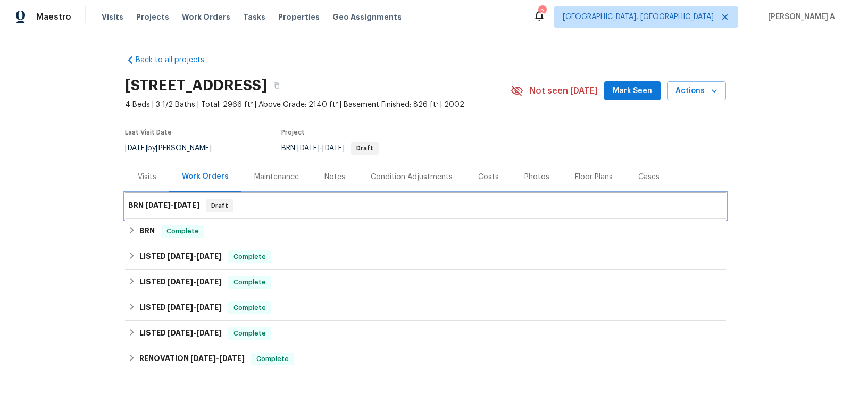
click at [274, 200] on div "BRN 8/14/25 - 8/15/25 Draft" at bounding box center [425, 206] width 595 height 13
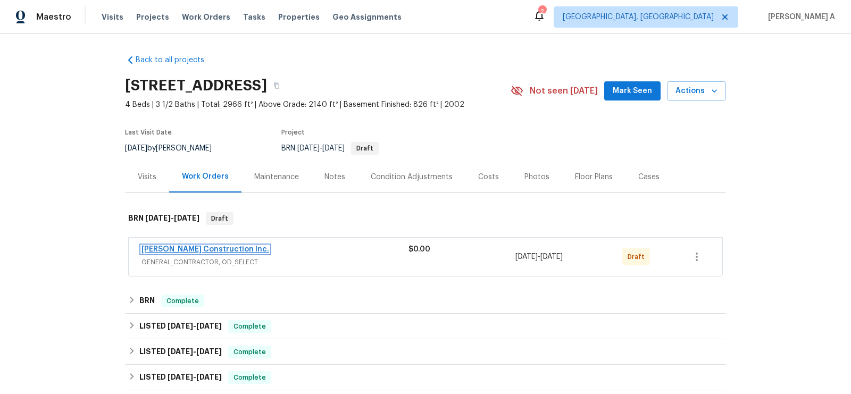
click at [193, 248] on link "[PERSON_NAME] Construction Inc." at bounding box center [206, 249] width 128 height 7
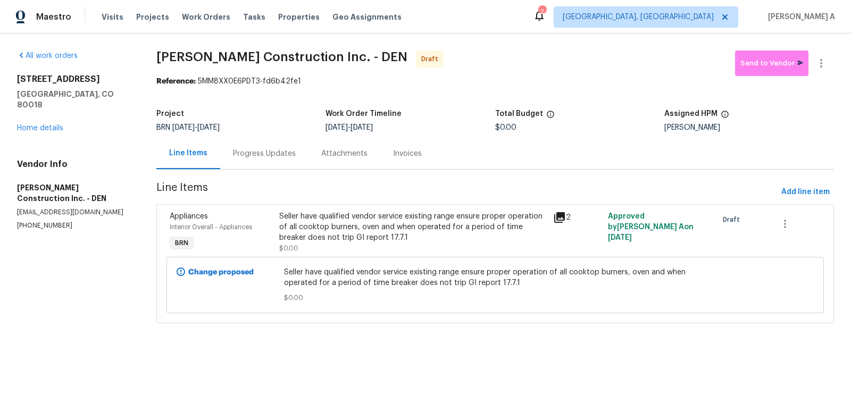
click at [261, 147] on div "Progress Updates" at bounding box center [264, 153] width 88 height 31
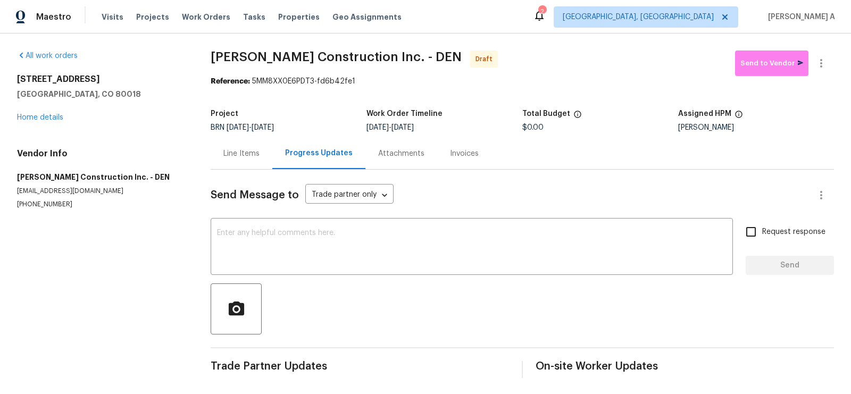
scroll to position [1, 0]
click at [247, 155] on div "Line Items" at bounding box center [241, 153] width 36 height 11
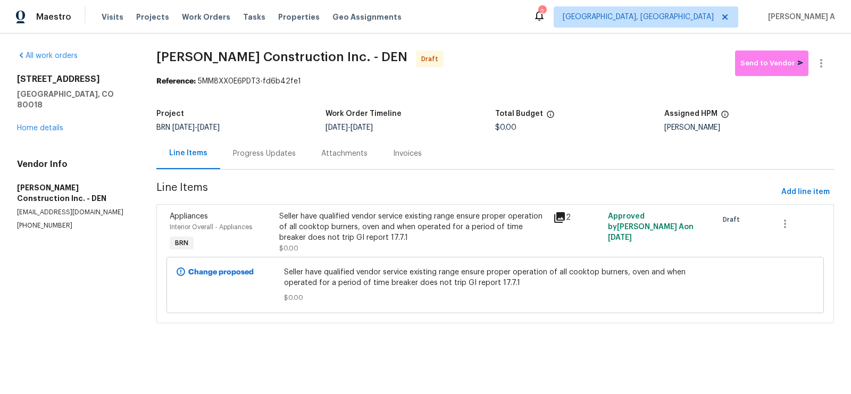
click at [441, 221] on div "Seller have qualified vendor service existing range ensure proper operation of …" at bounding box center [413, 227] width 268 height 32
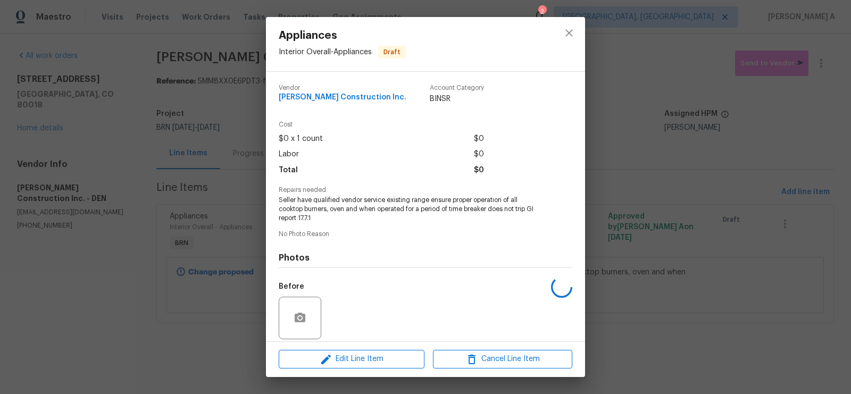
scroll to position [78, 0]
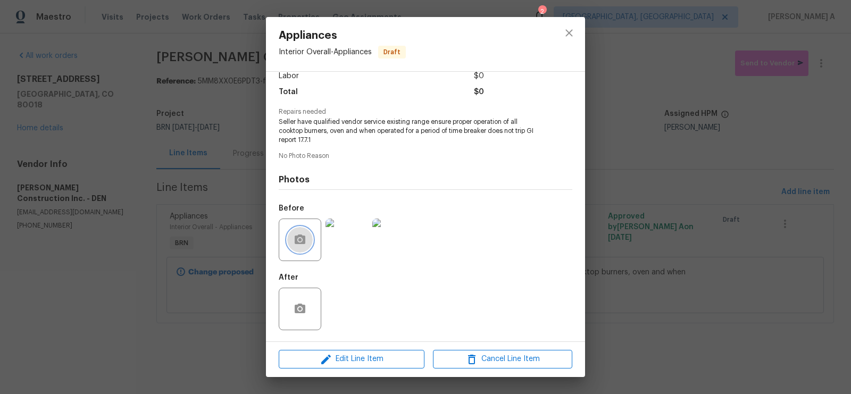
click at [303, 243] on icon "button" at bounding box center [300, 240] width 11 height 10
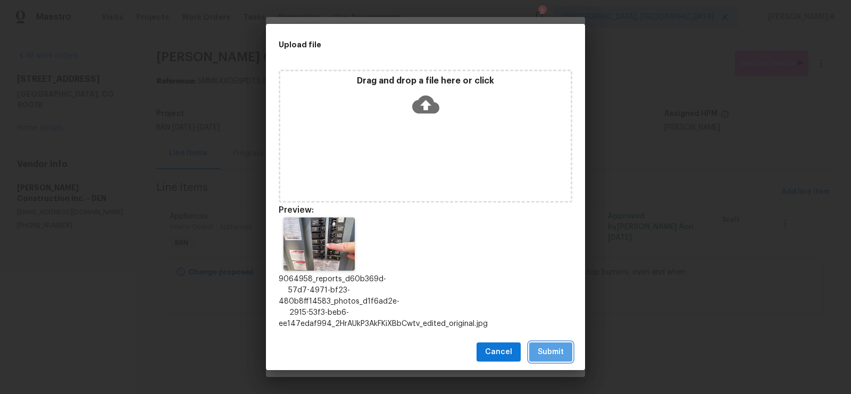
click at [554, 354] on span "Submit" at bounding box center [551, 352] width 26 height 13
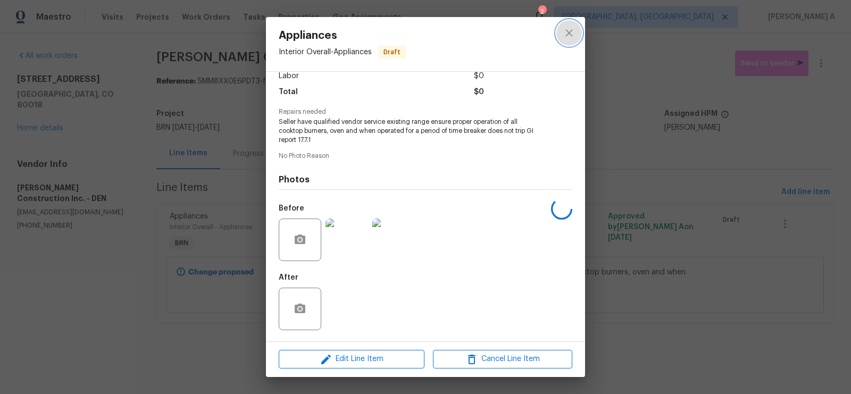
click at [576, 28] on button "close" at bounding box center [570, 33] width 26 height 26
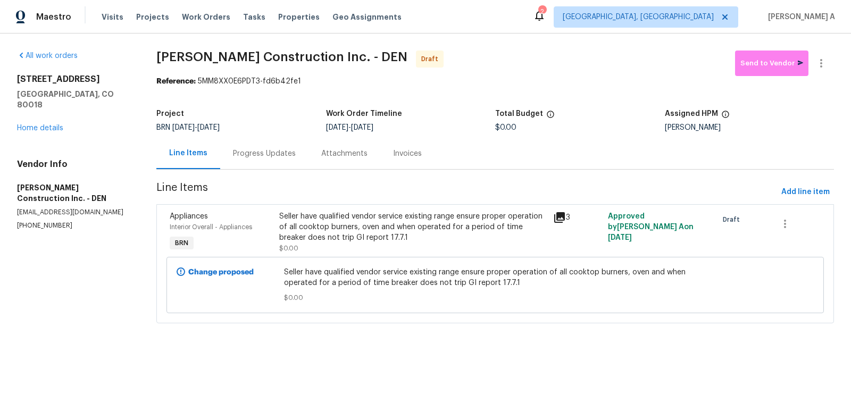
click at [283, 153] on div "Progress Updates" at bounding box center [264, 153] width 63 height 11
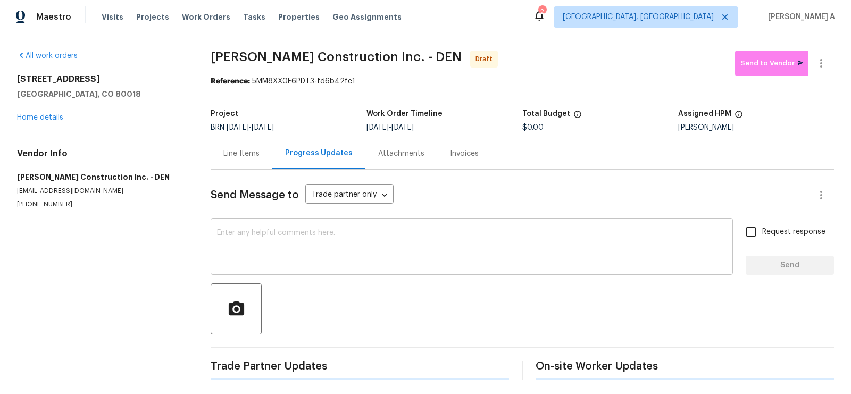
click at [380, 235] on textarea at bounding box center [472, 247] width 510 height 37
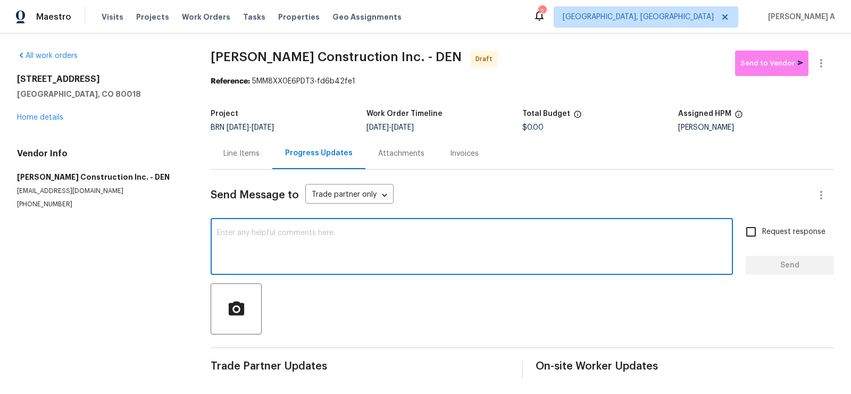
paste textarea "The Buyer had the re-inspect [DATE]"
drag, startPoint x: 214, startPoint y: 233, endPoint x: 383, endPoint y: 232, distance: 169.2
click at [383, 232] on div "The Buyer had the re-inspect [DATE] x ​" at bounding box center [472, 248] width 522 height 54
drag, startPoint x: 383, startPoint y: 232, endPoint x: 211, endPoint y: 220, distance: 172.8
click at [211, 222] on div "The Buyer had the re-inspect [DATE] x ​" at bounding box center [472, 248] width 522 height 54
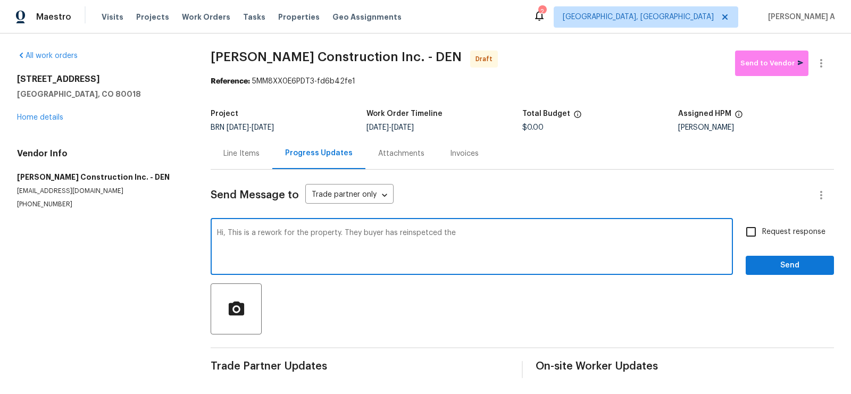
drag, startPoint x: 397, startPoint y: 232, endPoint x: 533, endPoint y: 232, distance: 135.1
click at [533, 232] on textarea "Hi, This is a rework for the property. They buyer has reinspetced the" at bounding box center [472, 247] width 510 height 37
click at [0, 0] on div "The" at bounding box center [0, 0] width 0 height 0
click at [0, 0] on div "that" at bounding box center [0, 0] width 0 height 0
paste textarea "the stove is still tripping the breaker."
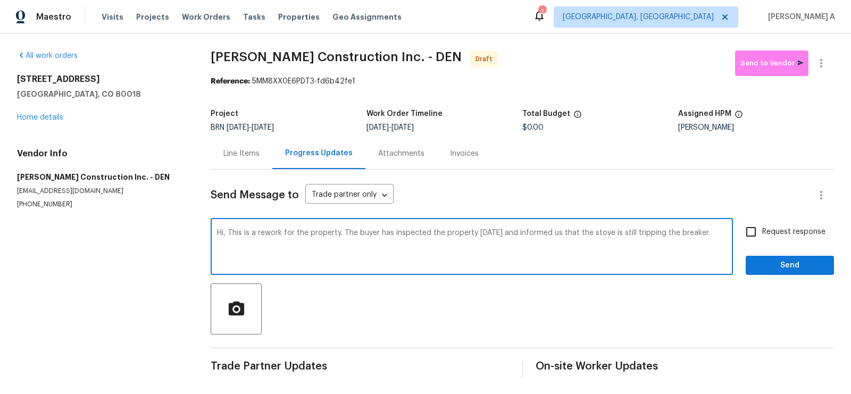
click at [0, 0] on div "breaker." at bounding box center [0, 0] width 0 height 0
click at [560, 243] on textarea "Hi, This is a rework for the property. The buyer has inspected the property [DA…" at bounding box center [472, 247] width 510 height 37
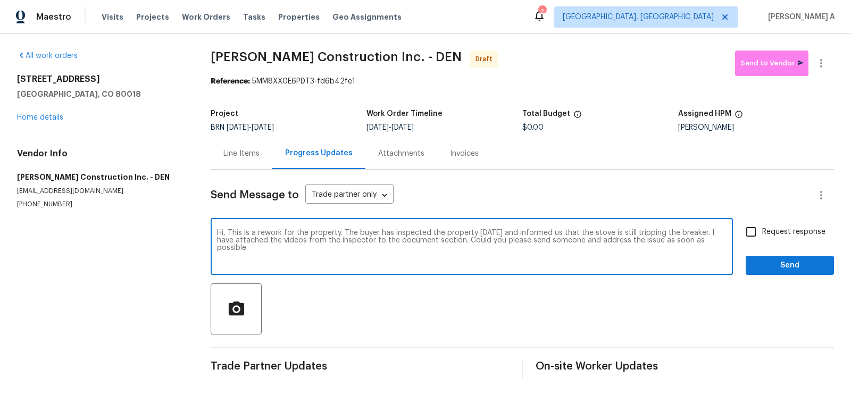
click at [0, 0] on span "possible" at bounding box center [0, 0] width 0 height 0
type textarea "Hi, This is a rework for the property. The buyer has inspected the property [DA…"
click at [753, 225] on input "Request response" at bounding box center [751, 232] width 22 height 22
checkbox input "true"
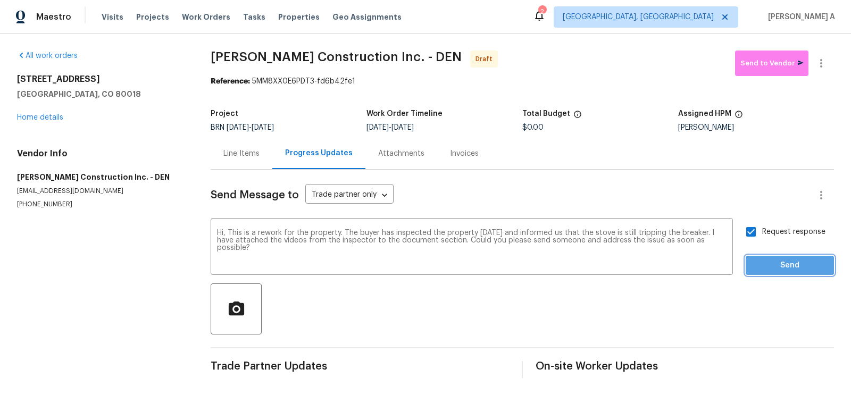
click at [800, 271] on span "Send" at bounding box center [789, 265] width 71 height 13
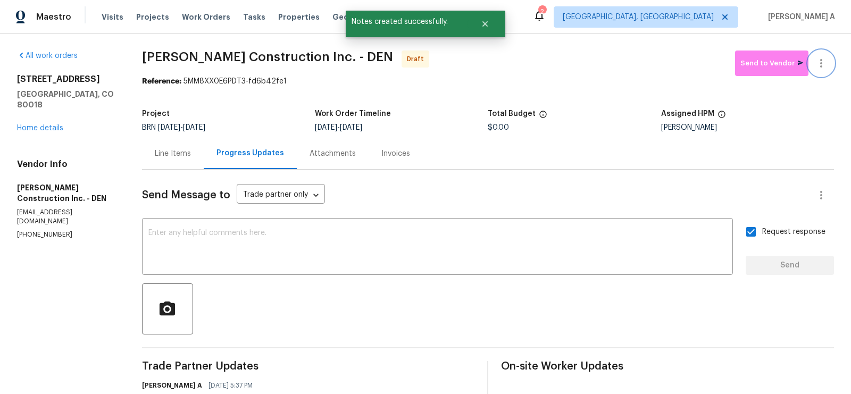
click at [831, 60] on button "button" at bounding box center [822, 64] width 26 height 26
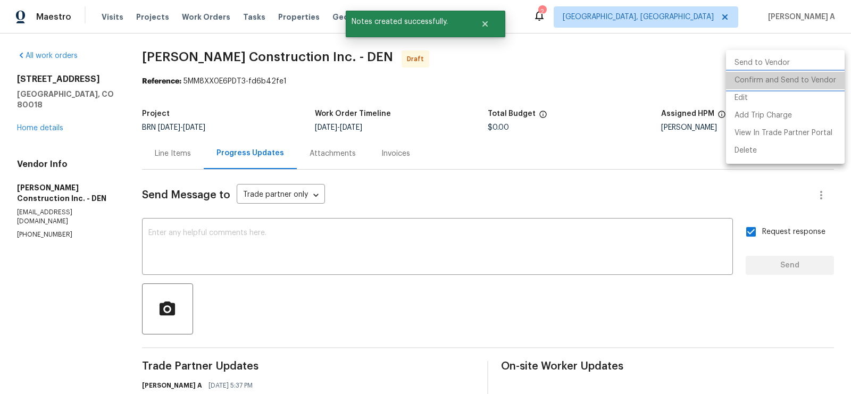
click at [831, 78] on li "Confirm and Send to Vendor" at bounding box center [785, 81] width 119 height 18
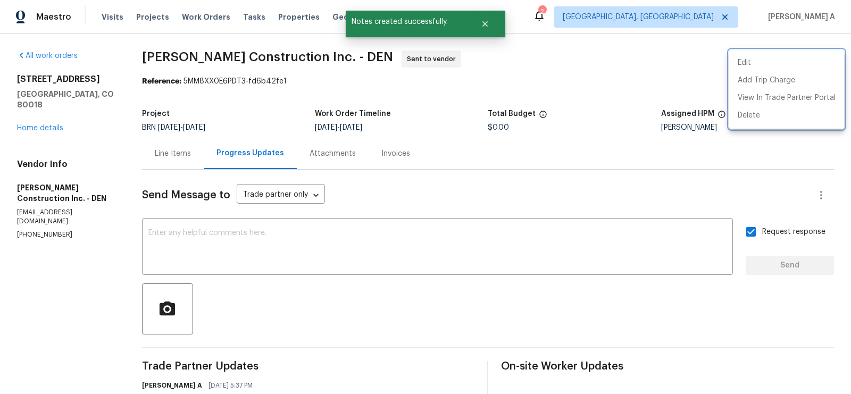
click at [508, 117] on div at bounding box center [425, 197] width 851 height 394
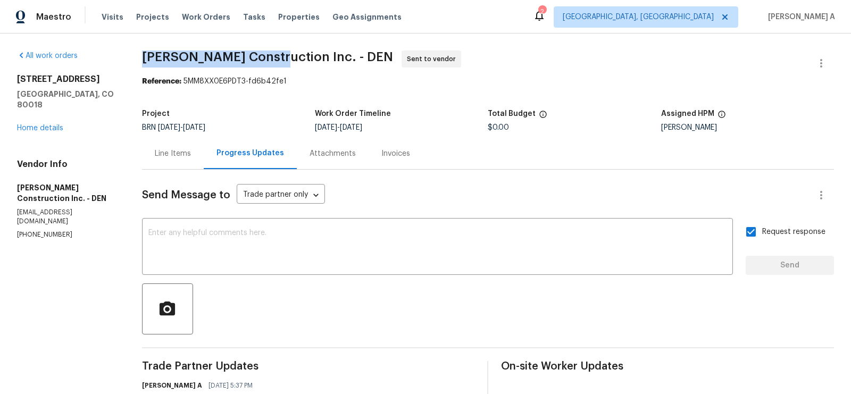
drag, startPoint x: 144, startPoint y: 60, endPoint x: 277, endPoint y: 58, distance: 133.0
click at [277, 58] on span "[PERSON_NAME] Construction Inc. - DEN" at bounding box center [267, 57] width 251 height 13
copy span "[PERSON_NAME] Construction"
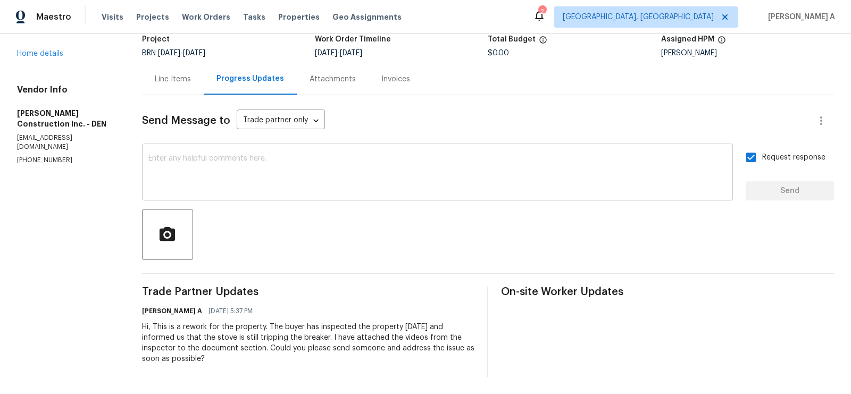
click at [393, 168] on textarea at bounding box center [437, 173] width 578 height 37
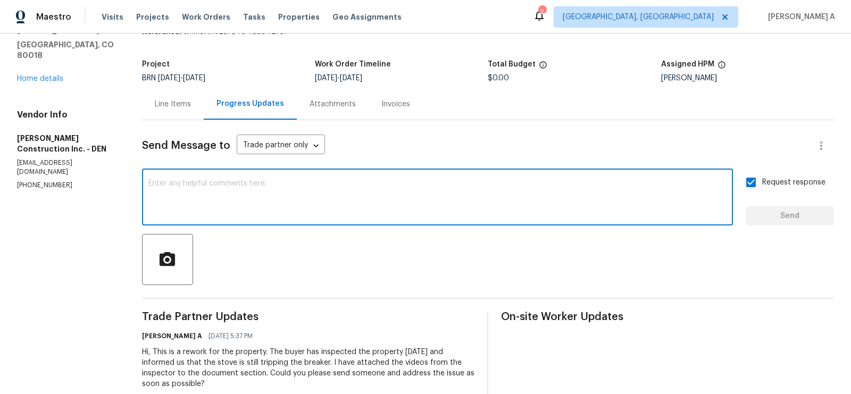
scroll to position [34, 0]
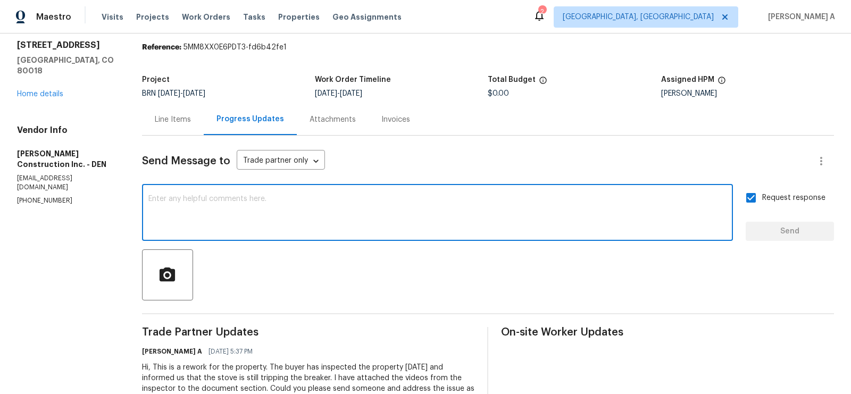
click at [297, 208] on textarea at bounding box center [437, 213] width 578 height 37
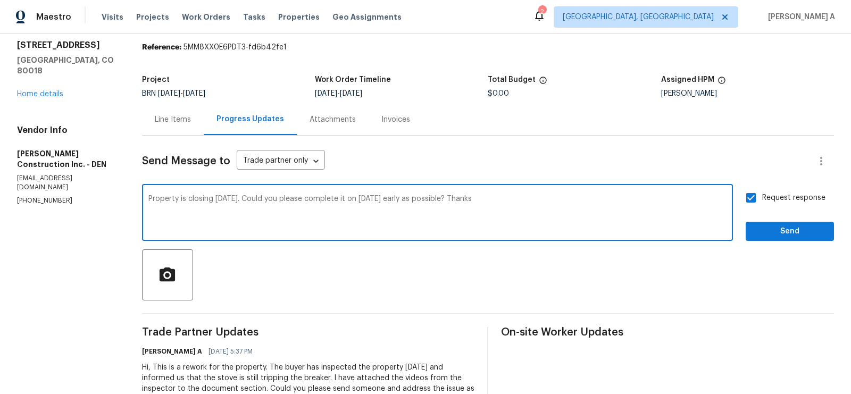
click at [309, 201] on textarea "Property is closing [DATE]. Could you please complete it on [DATE] early as pos…" at bounding box center [437, 213] width 578 height 37
click at [0, 0] on span "[DATE] as" at bounding box center [0, 0] width 0 height 0
type textarea "Property is closing [DATE]. Could you please complete it [DATE] as early as pos…"
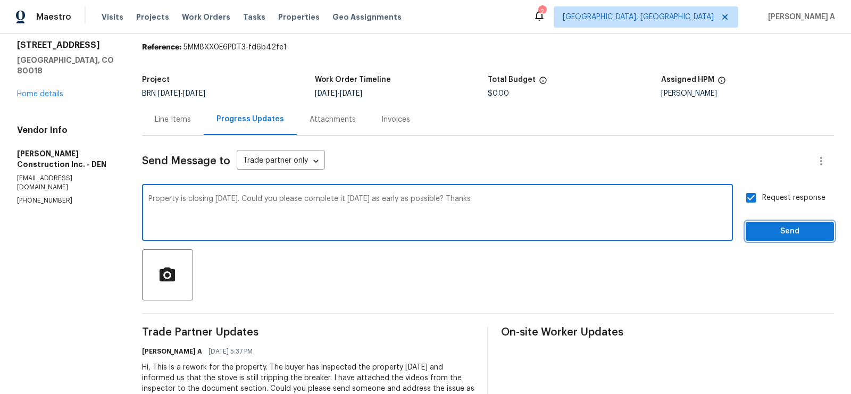
click at [789, 226] on span "Send" at bounding box center [789, 231] width 71 height 13
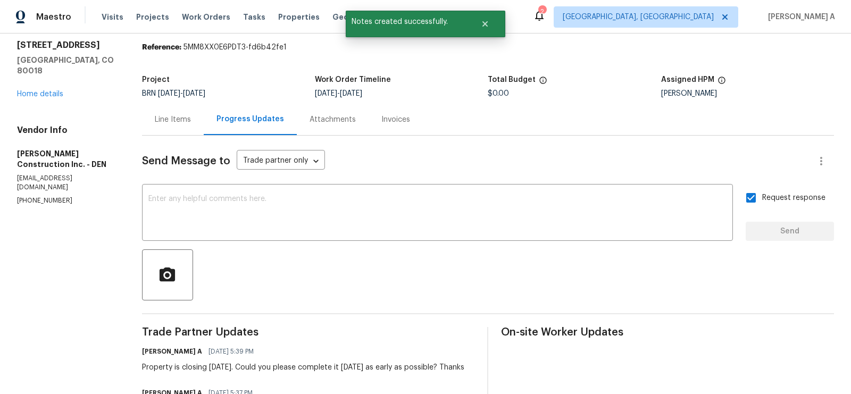
click at [172, 118] on div "Line Items" at bounding box center [173, 119] width 36 height 11
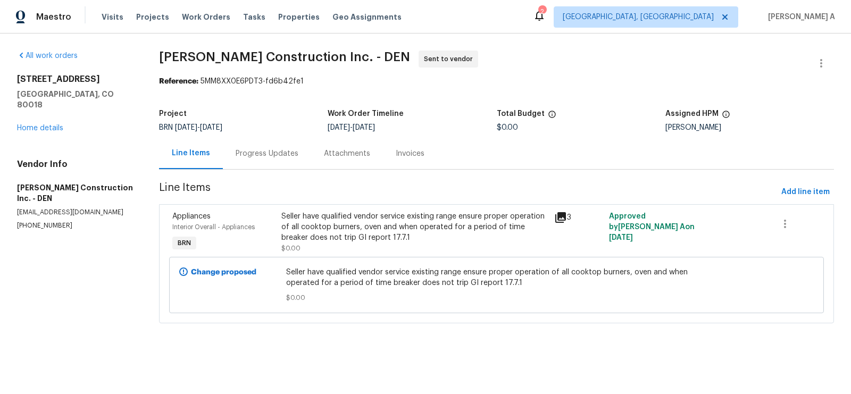
click at [249, 152] on div "Progress Updates" at bounding box center [267, 153] width 63 height 11
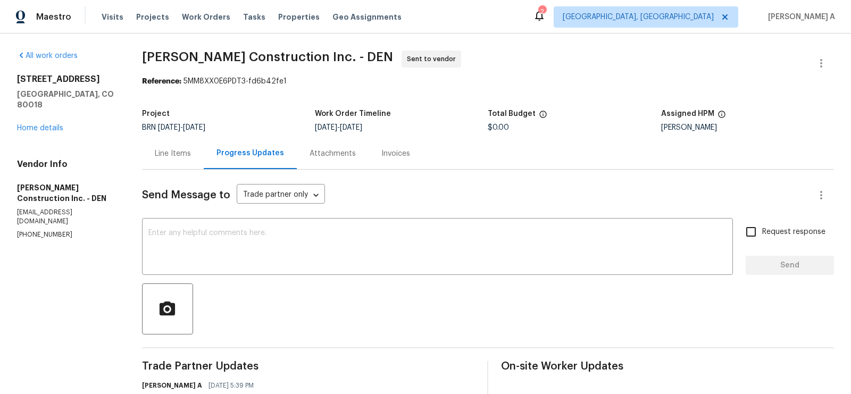
click at [191, 152] on div "Line Items" at bounding box center [173, 153] width 36 height 11
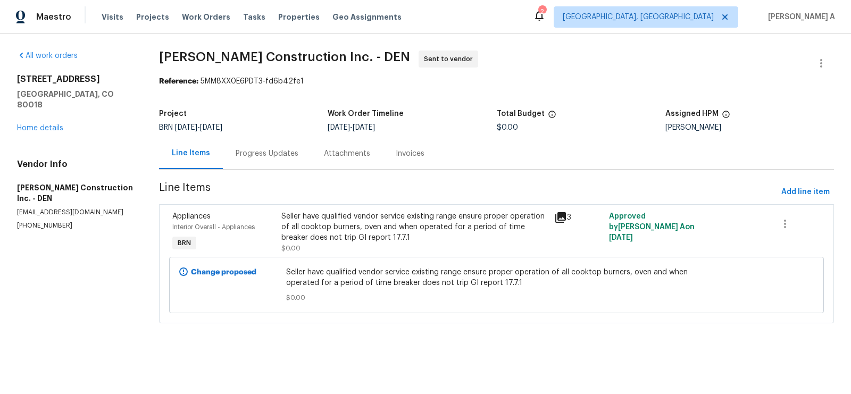
click at [296, 147] on div "Progress Updates" at bounding box center [267, 153] width 88 height 31
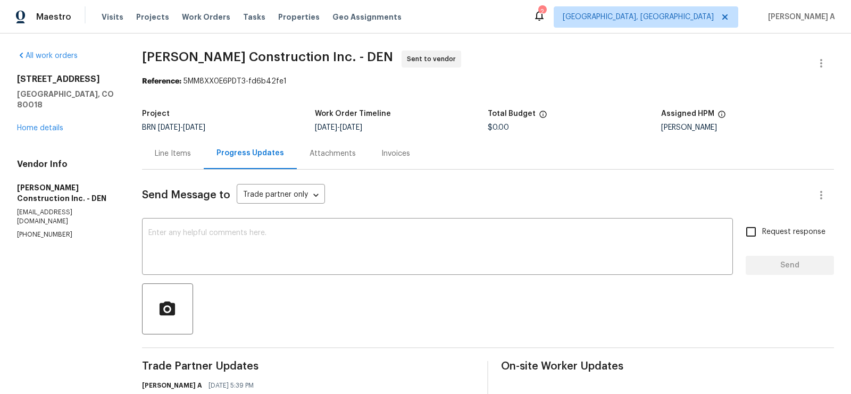
click at [170, 134] on div "Project BRN [DATE] - [DATE] Work Order Timeline [DATE] - [DATE] Total Budget $0…" at bounding box center [488, 121] width 692 height 34
click at [60, 230] on p "[PHONE_NUMBER]" at bounding box center [66, 234] width 99 height 9
copy p "[PHONE_NUMBER]"
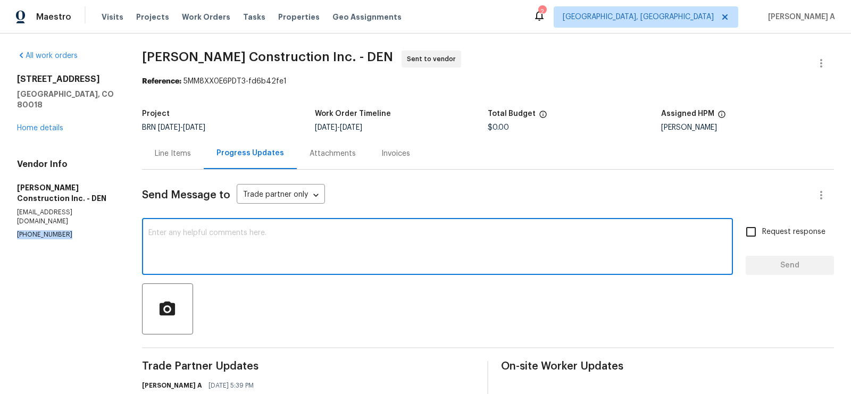
click at [269, 242] on textarea at bounding box center [437, 247] width 578 height 37
click at [189, 234] on textarea "Could you please s" at bounding box center [437, 247] width 578 height 37
click at [231, 235] on textarea "Could you please s" at bounding box center [437, 247] width 578 height 37
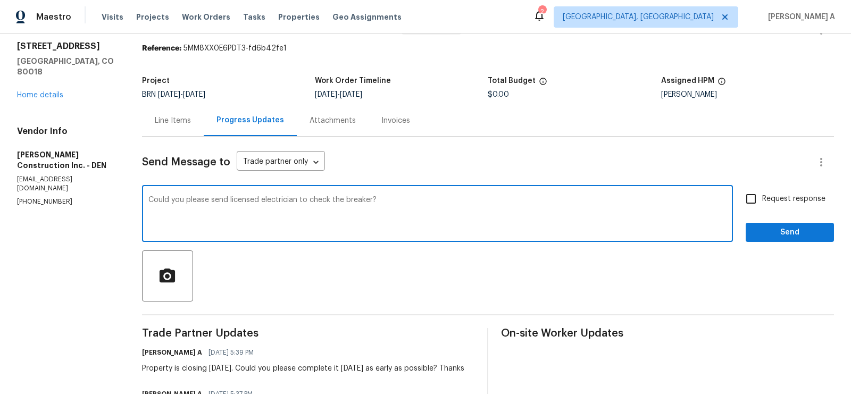
scroll to position [35, 0]
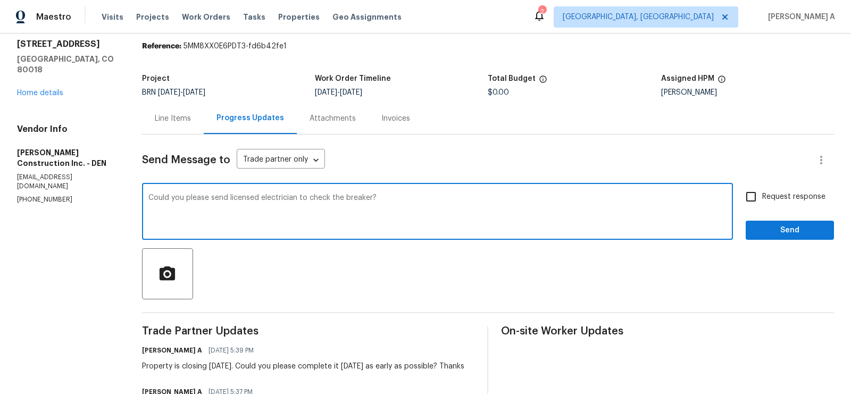
click at [0, 0] on span "licensed" at bounding box center [0, 0] width 0 height 0
type textarea "Could you please send a licensed electrician to check the breaker?"
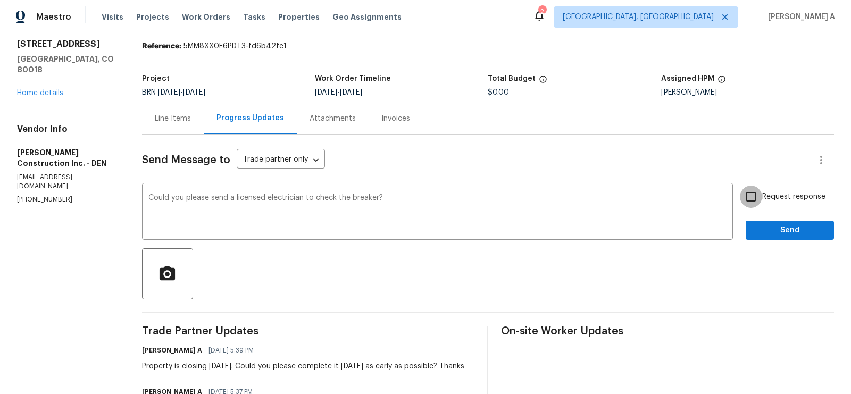
click at [747, 190] on input "Request response" at bounding box center [751, 197] width 22 height 22
checkbox input "true"
click at [768, 223] on button "Send" at bounding box center [790, 231] width 88 height 20
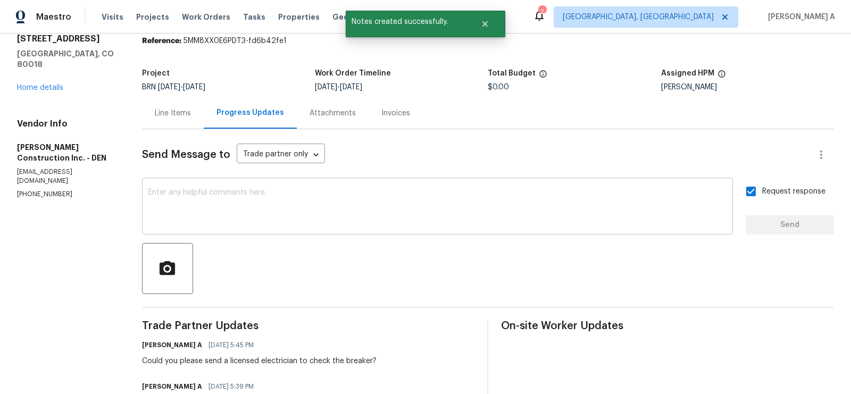
scroll to position [0, 0]
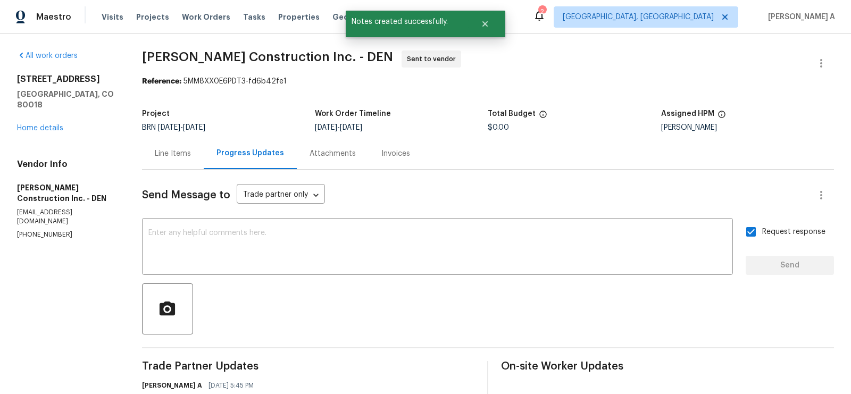
click at [176, 152] on div "Line Items" at bounding box center [173, 153] width 36 height 11
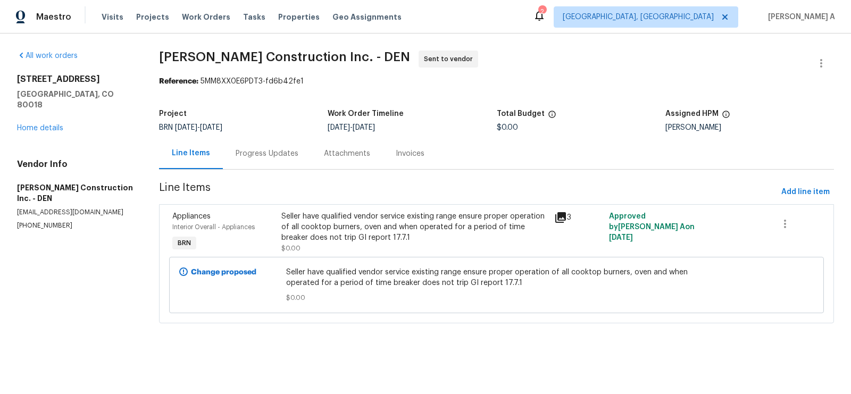
click at [244, 156] on div "Progress Updates" at bounding box center [267, 153] width 63 height 11
